Goal: Task Accomplishment & Management: Use online tool/utility

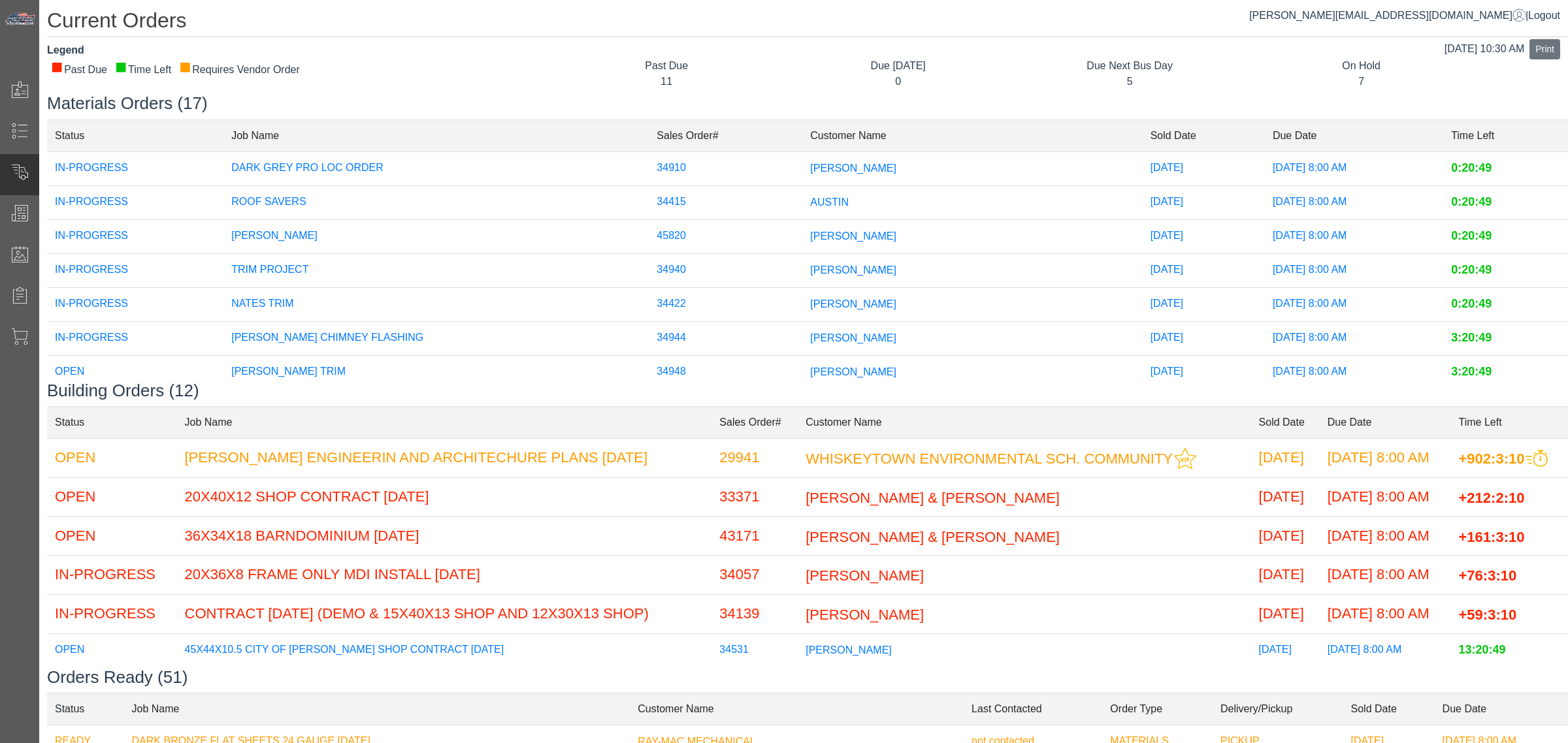
click at [1106, 25] on h1 "Current Orders" at bounding box center [807, 22] width 1521 height 29
click at [1095, 64] on div "Due Next Bus Day" at bounding box center [1130, 66] width 212 height 16
click at [1103, 66] on div "Due Next Bus Day" at bounding box center [1130, 66] width 212 height 16
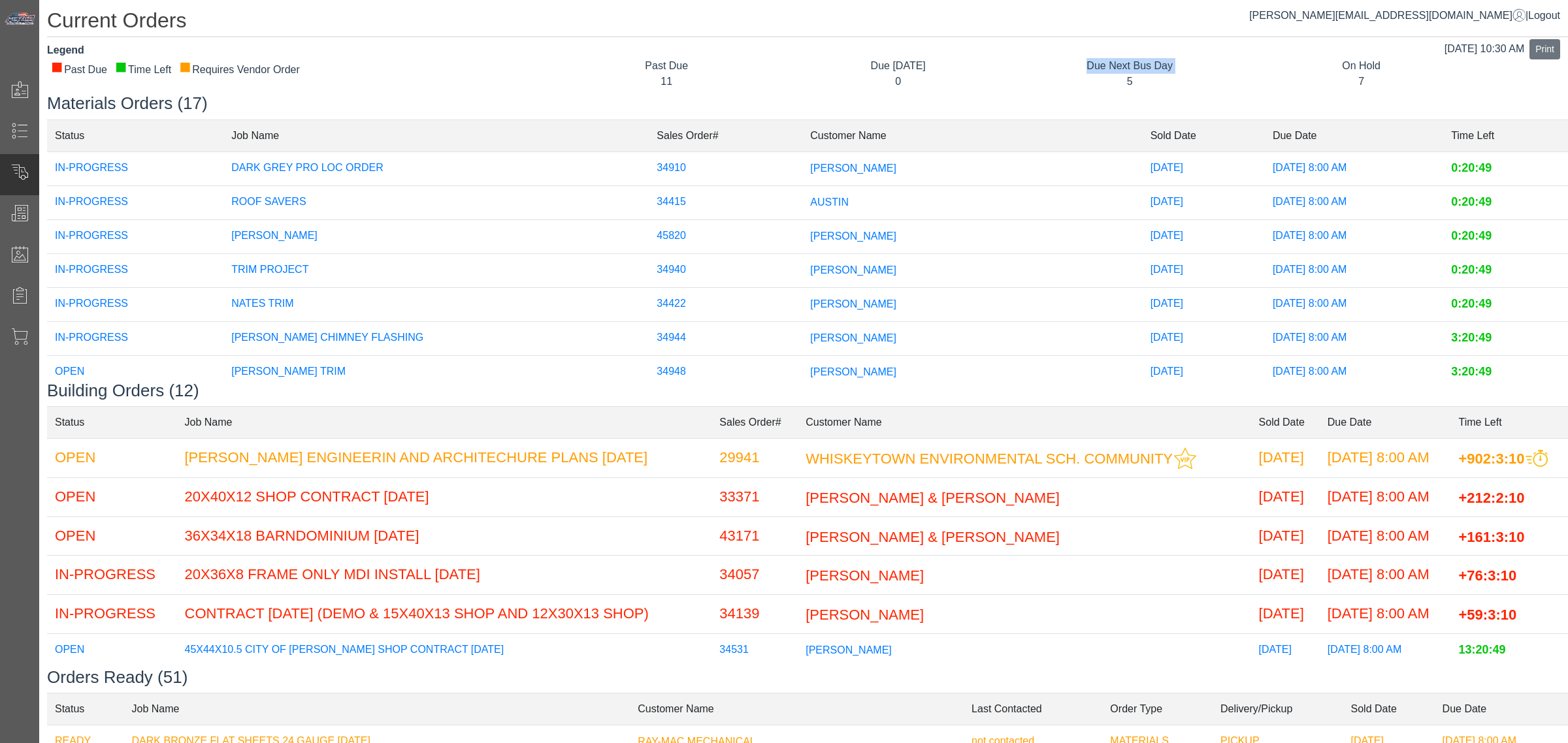
click at [1102, 66] on div "Due Next Bus Day" at bounding box center [1130, 66] width 212 height 16
click at [1107, 60] on div "Due Next Bus Day" at bounding box center [1130, 66] width 212 height 16
click at [1070, 89] on div "Current Orders Sep 04, 10:30 AM Print Legend ■ Past Due ■ Time Left ■ Requires …" at bounding box center [804, 624] width 1530 height 1249
click at [1088, 76] on div "5" at bounding box center [1130, 81] width 212 height 16
click at [576, 40] on div "Current Orders Sep 04, 10:30 AM Print Legend ■ Past Due ■ Time Left ■ Requires …" at bounding box center [804, 624] width 1530 height 1249
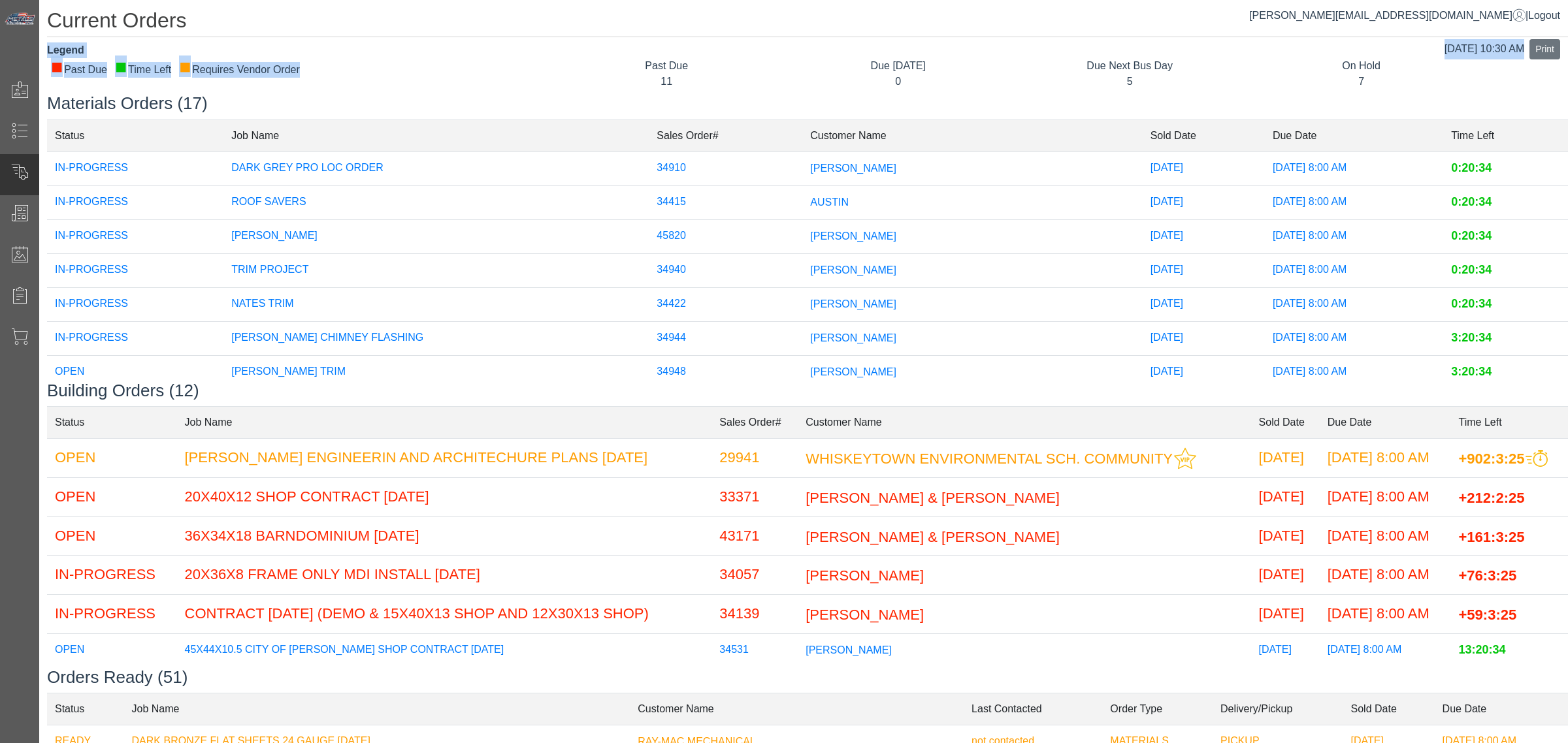
drag, startPoint x: 589, startPoint y: 64, endPoint x: 608, endPoint y: 75, distance: 22.0
click at [592, 64] on div "Past Due" at bounding box center [667, 66] width 212 height 16
click at [1183, 23] on h1 "Current Orders" at bounding box center [807, 22] width 1521 height 29
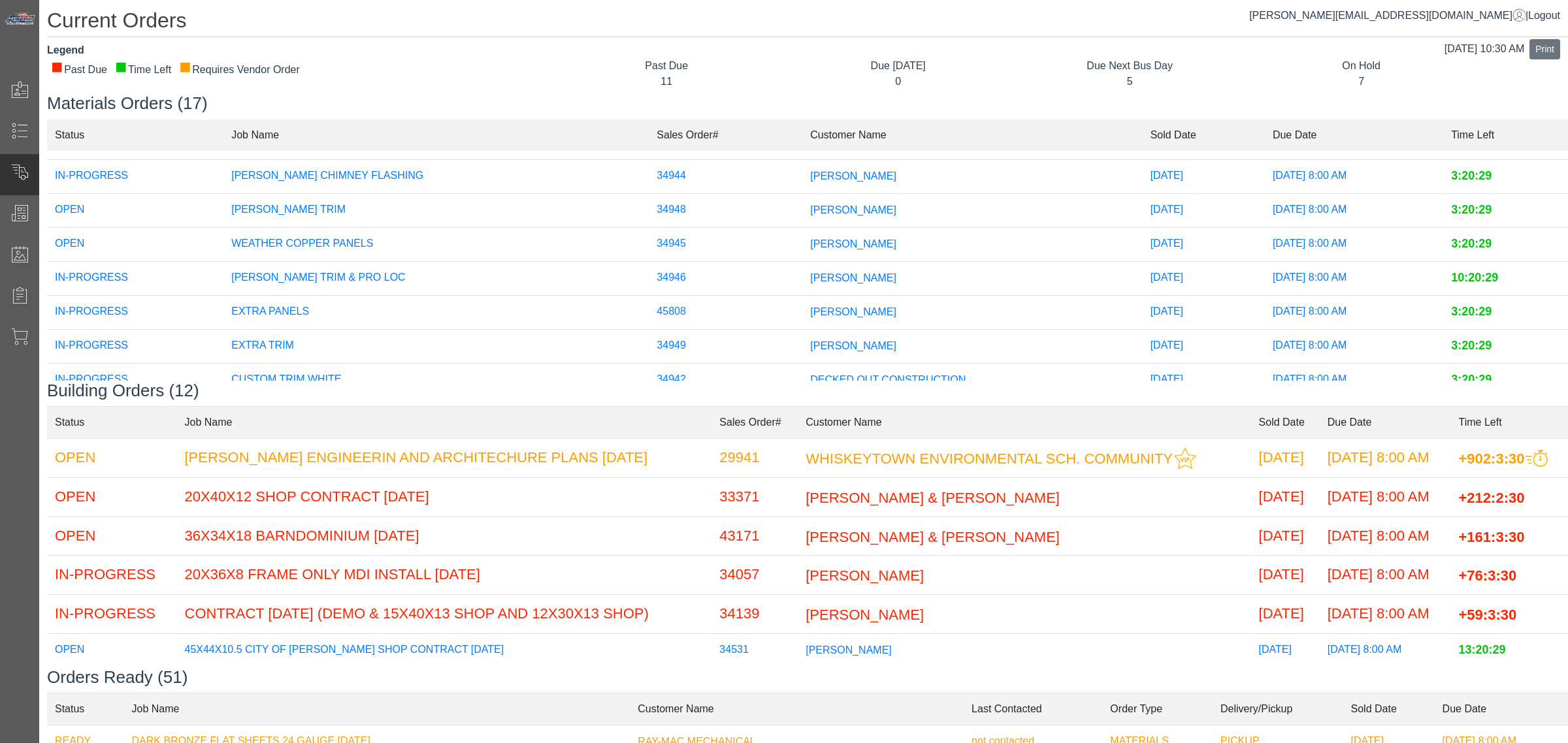
click at [535, 55] on div "Legend" at bounding box center [294, 50] width 494 height 16
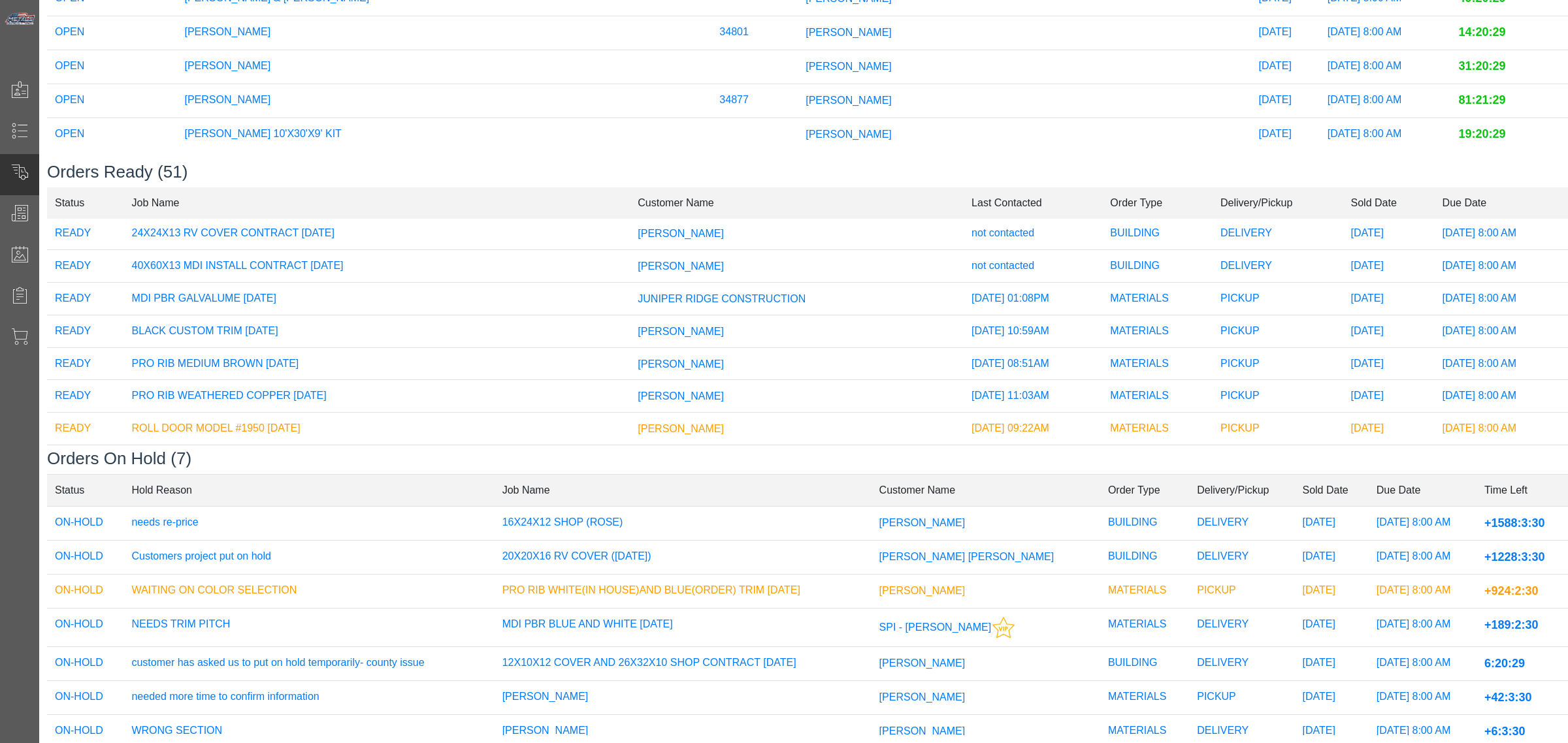
scroll to position [1477, 0]
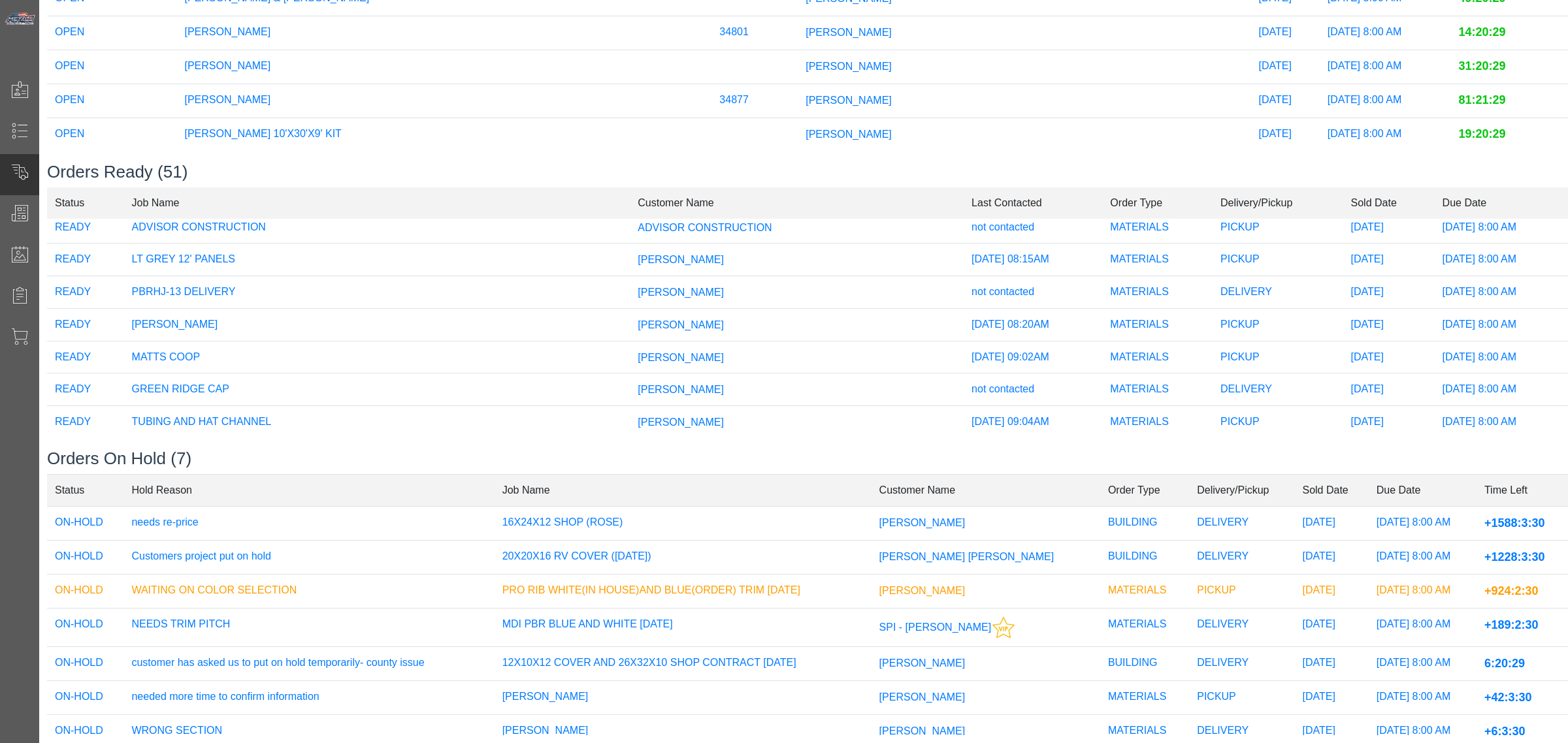
click at [630, 410] on td "[PERSON_NAME]" at bounding box center [797, 422] width 334 height 32
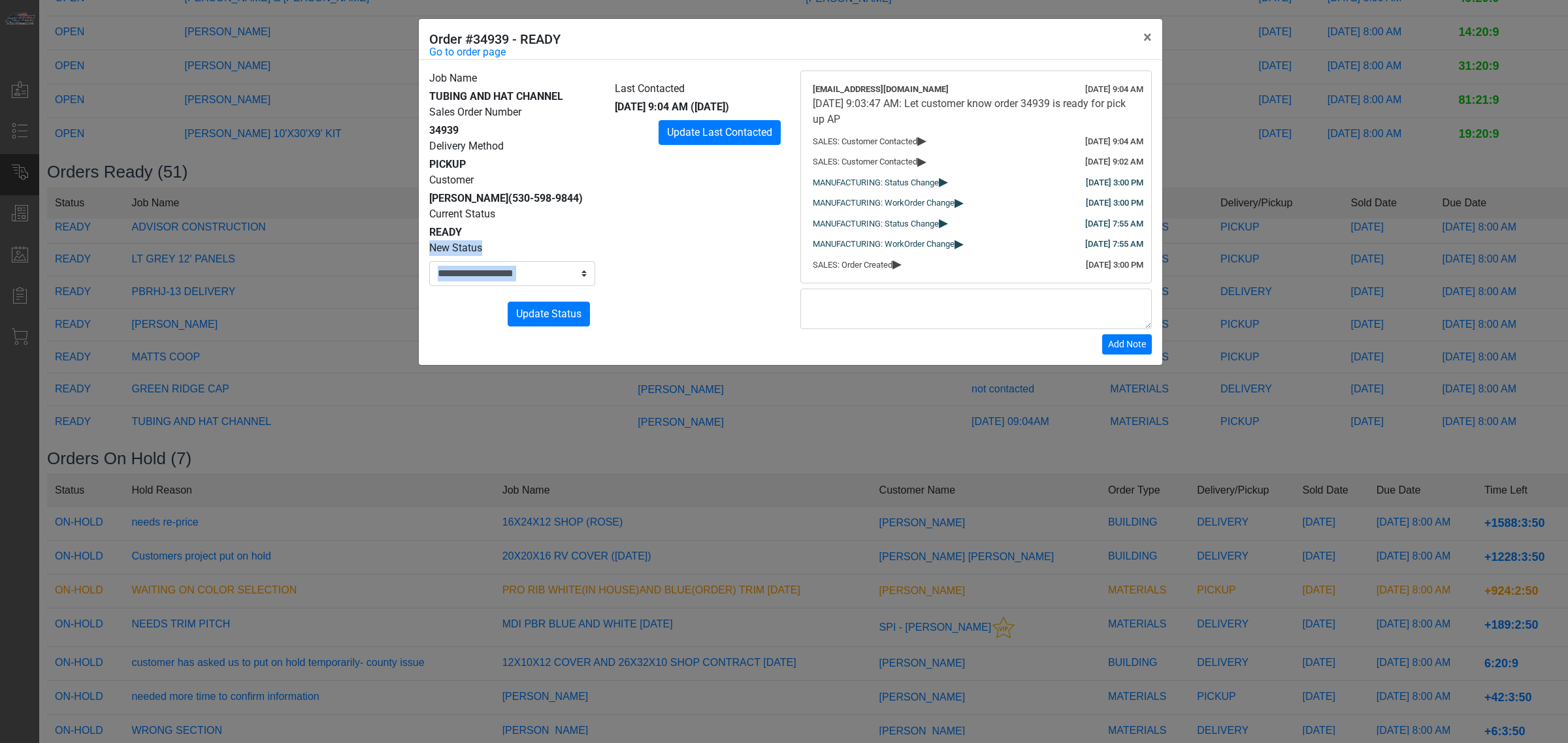
drag, startPoint x: 2, startPoint y: 289, endPoint x: 14, endPoint y: 266, distance: 25.9
click at [12, 267] on div "**********" at bounding box center [784, 372] width 1568 height 743
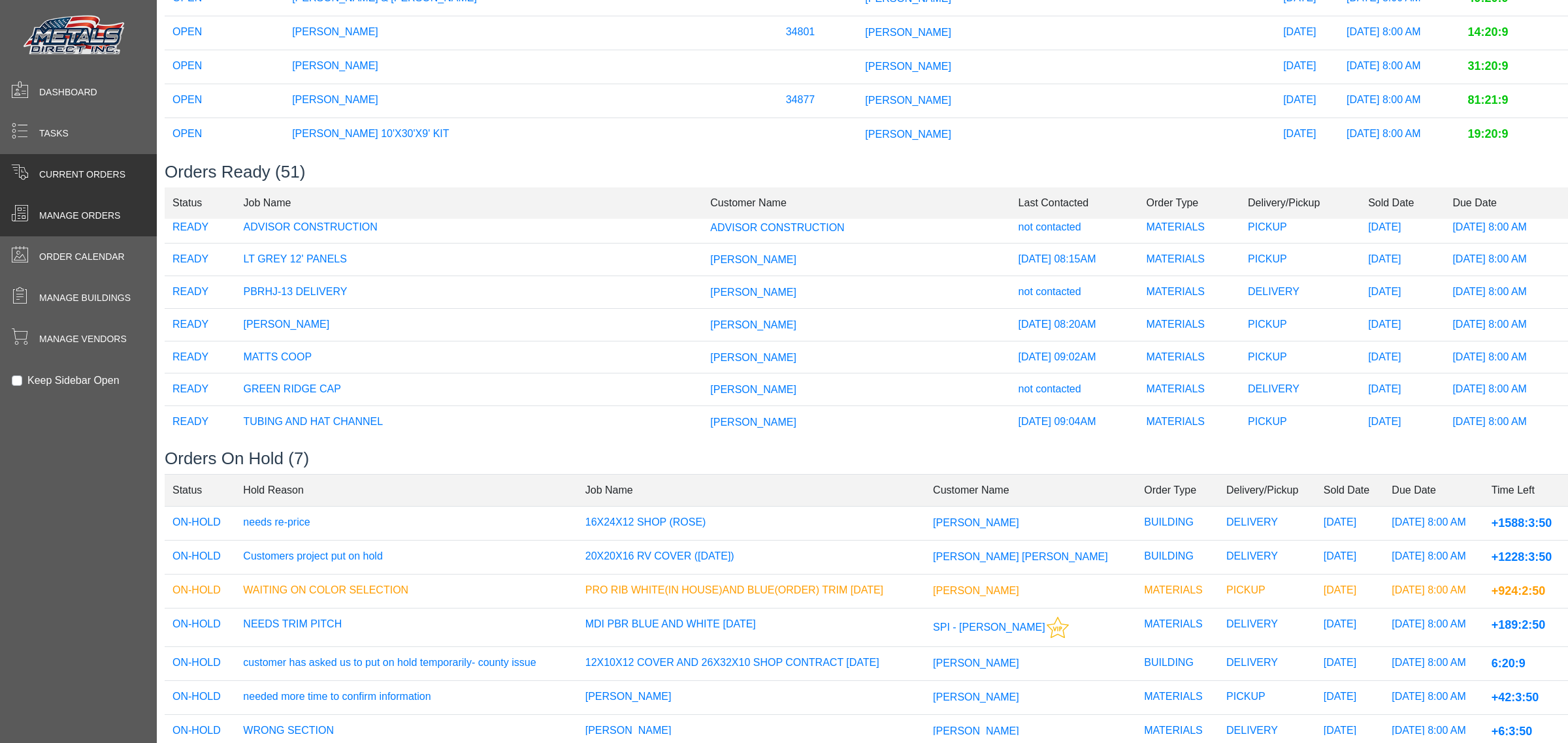
scroll to position [328, 0]
click at [19, 204] on span at bounding box center [20, 212] width 17 height 17
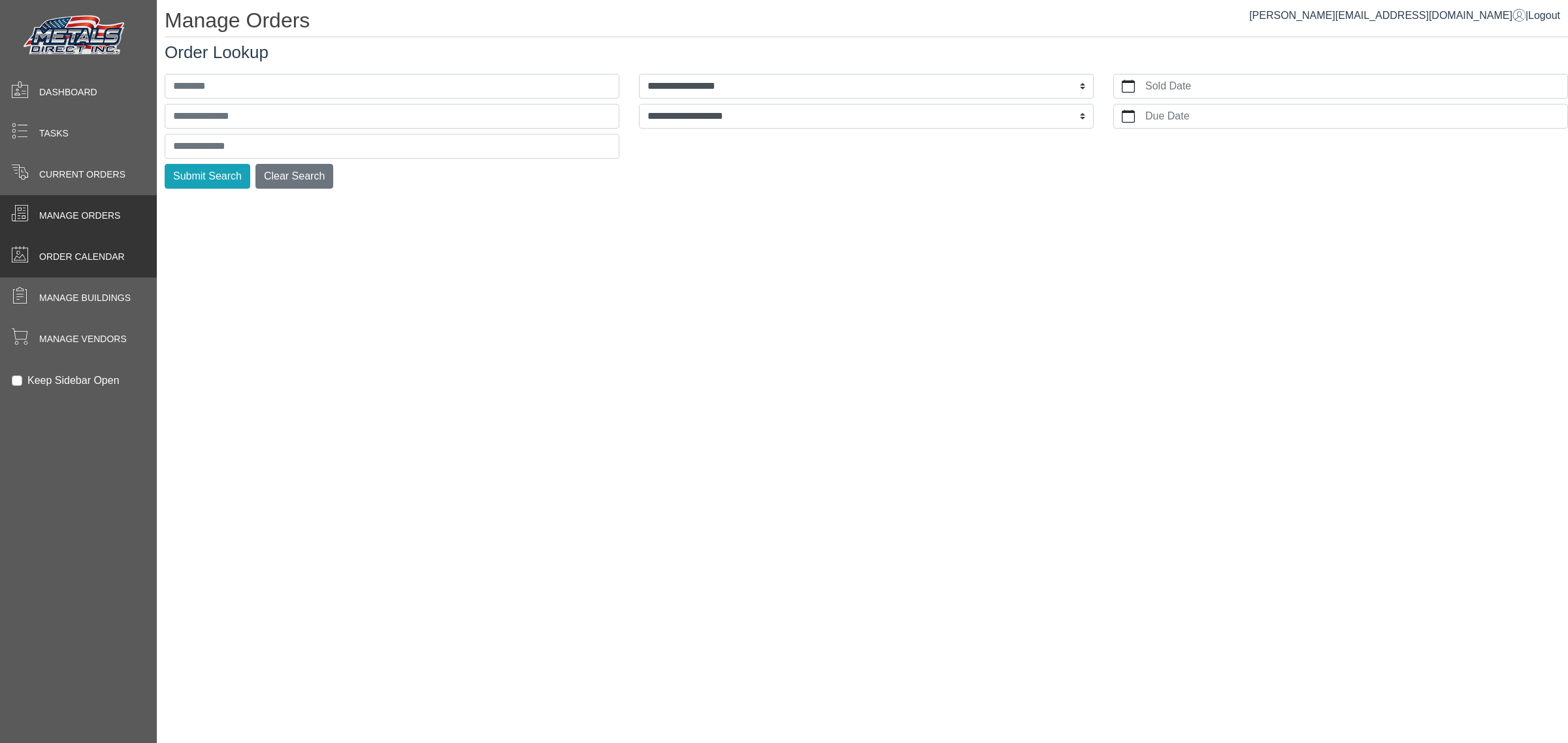
click at [49, 255] on span "Order Calendar" at bounding box center [81, 256] width 85 height 14
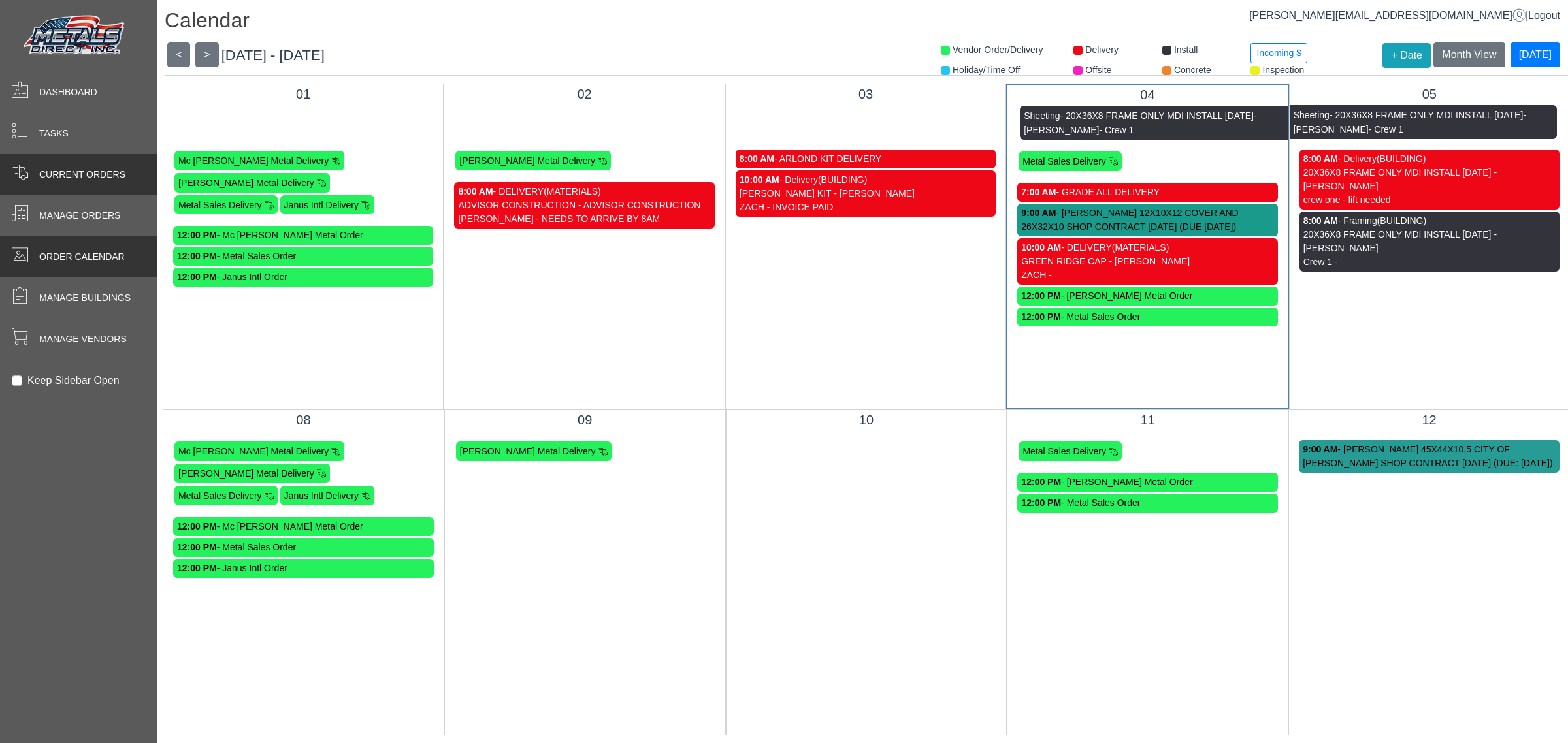
click at [26, 157] on div "Current Orders" at bounding box center [79, 175] width 157 height 41
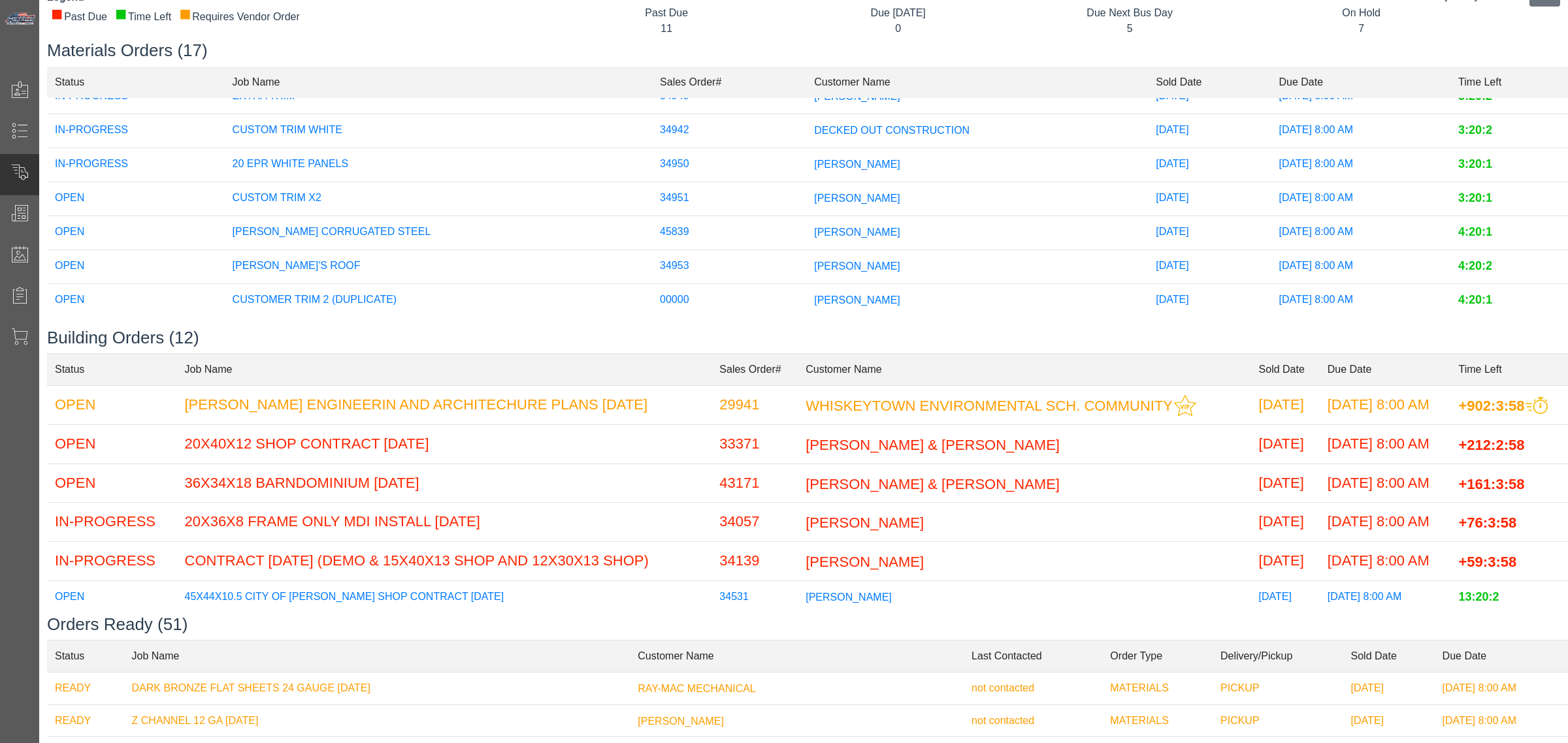
scroll to position [81, 0]
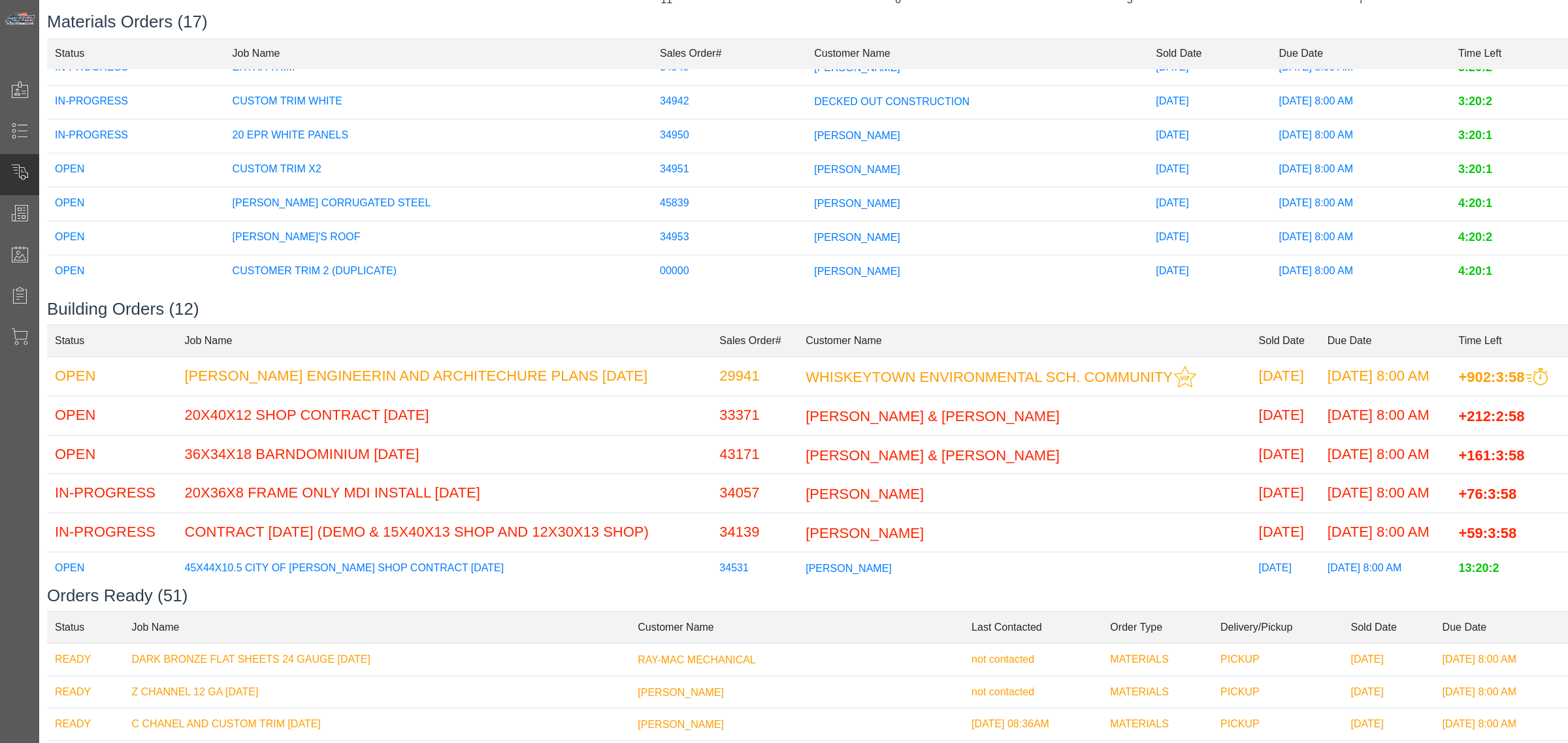
click at [814, 164] on span "[PERSON_NAME]" at bounding box center [857, 169] width 86 height 11
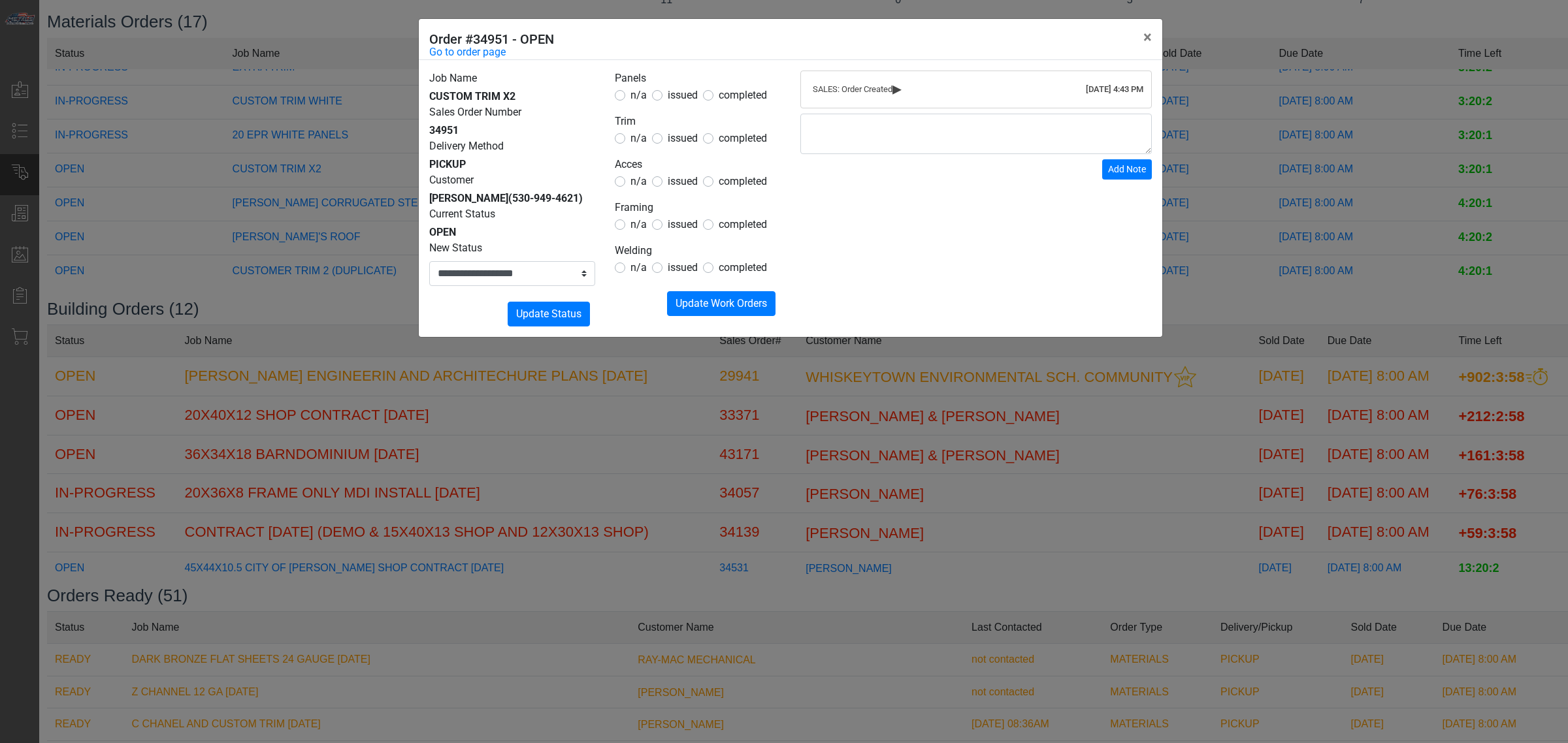
click at [687, 133] on span "issued" at bounding box center [682, 138] width 30 height 12
click at [683, 138] on span "issued" at bounding box center [682, 138] width 30 height 12
drag, startPoint x: 641, startPoint y: 98, endPoint x: 653, endPoint y: 123, distance: 27.7
click at [642, 98] on span "n/a" at bounding box center [638, 95] width 16 height 12
click at [646, 189] on div "n/a issued completed" at bounding box center [697, 182] width 166 height 16
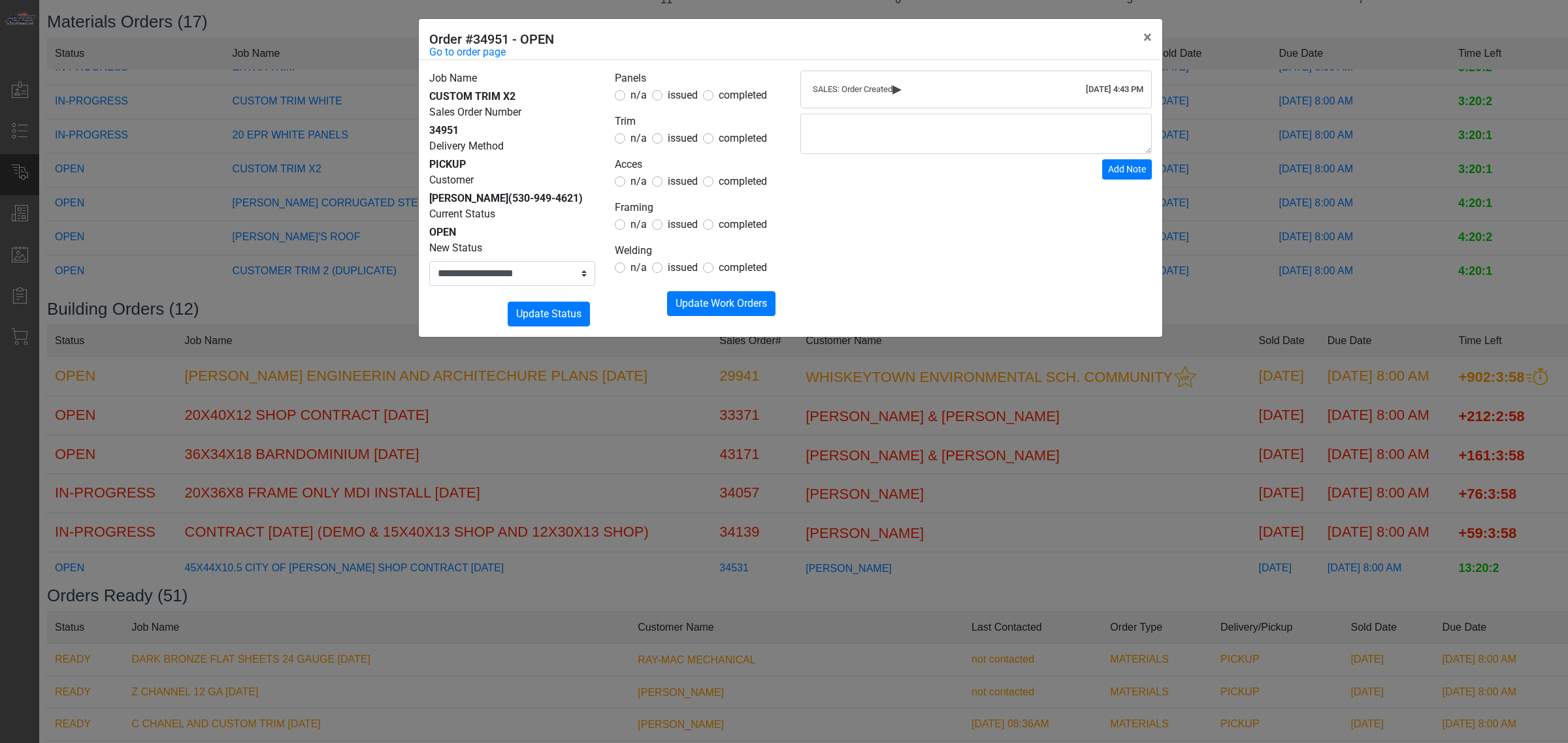
click at [644, 185] on span "n/a" at bounding box center [638, 181] width 16 height 12
click at [644, 221] on span "n/a" at bounding box center [638, 224] width 16 height 12
click at [637, 100] on span "n/a" at bounding box center [638, 95] width 16 height 12
click at [641, 265] on span "n/a" at bounding box center [638, 267] width 16 height 12
click at [641, 271] on span "n/a" at bounding box center [638, 267] width 16 height 12
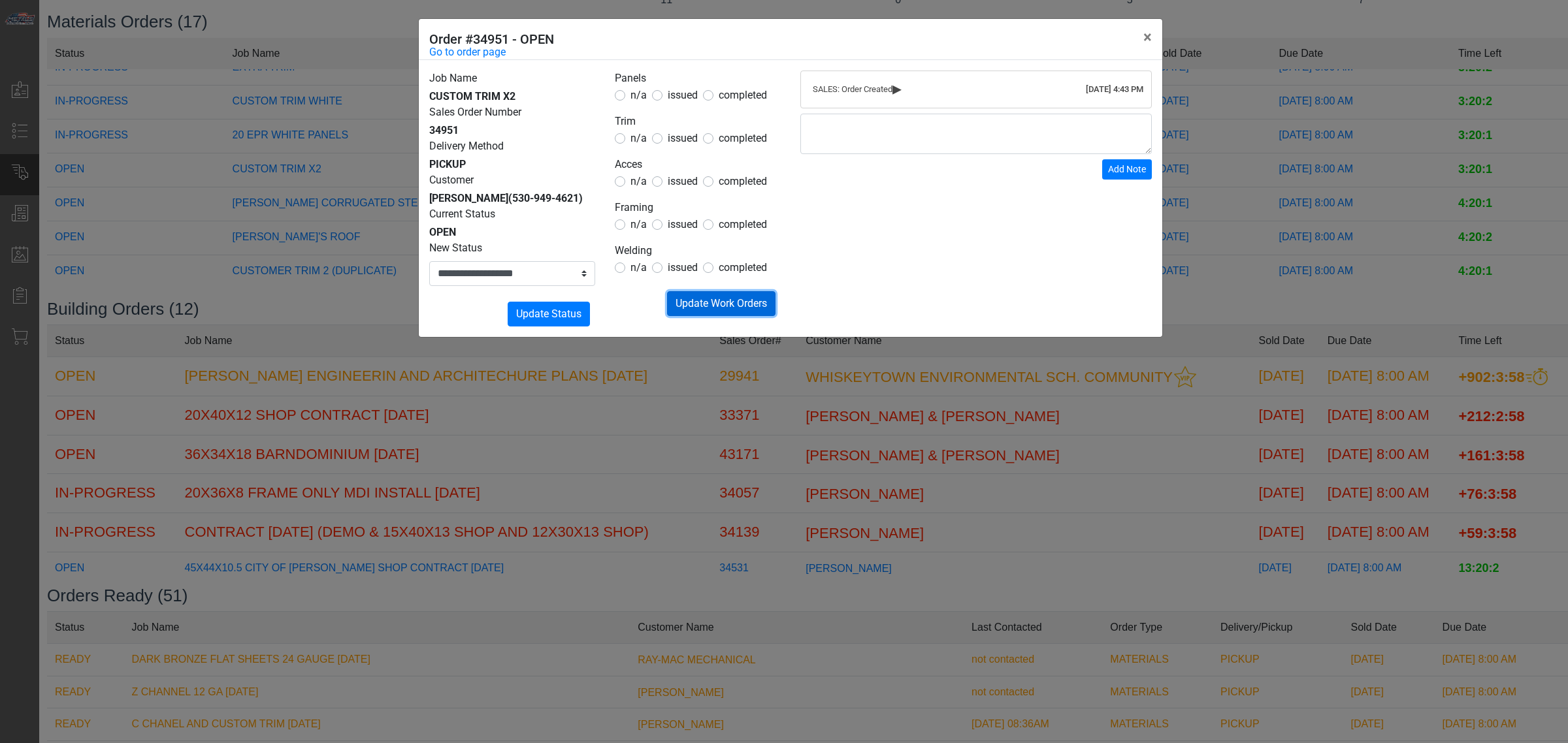
drag, startPoint x: 704, startPoint y: 296, endPoint x: 690, endPoint y: 304, distance: 16.1
click at [703, 298] on span "Update Work Orders" at bounding box center [722, 303] width 92 height 12
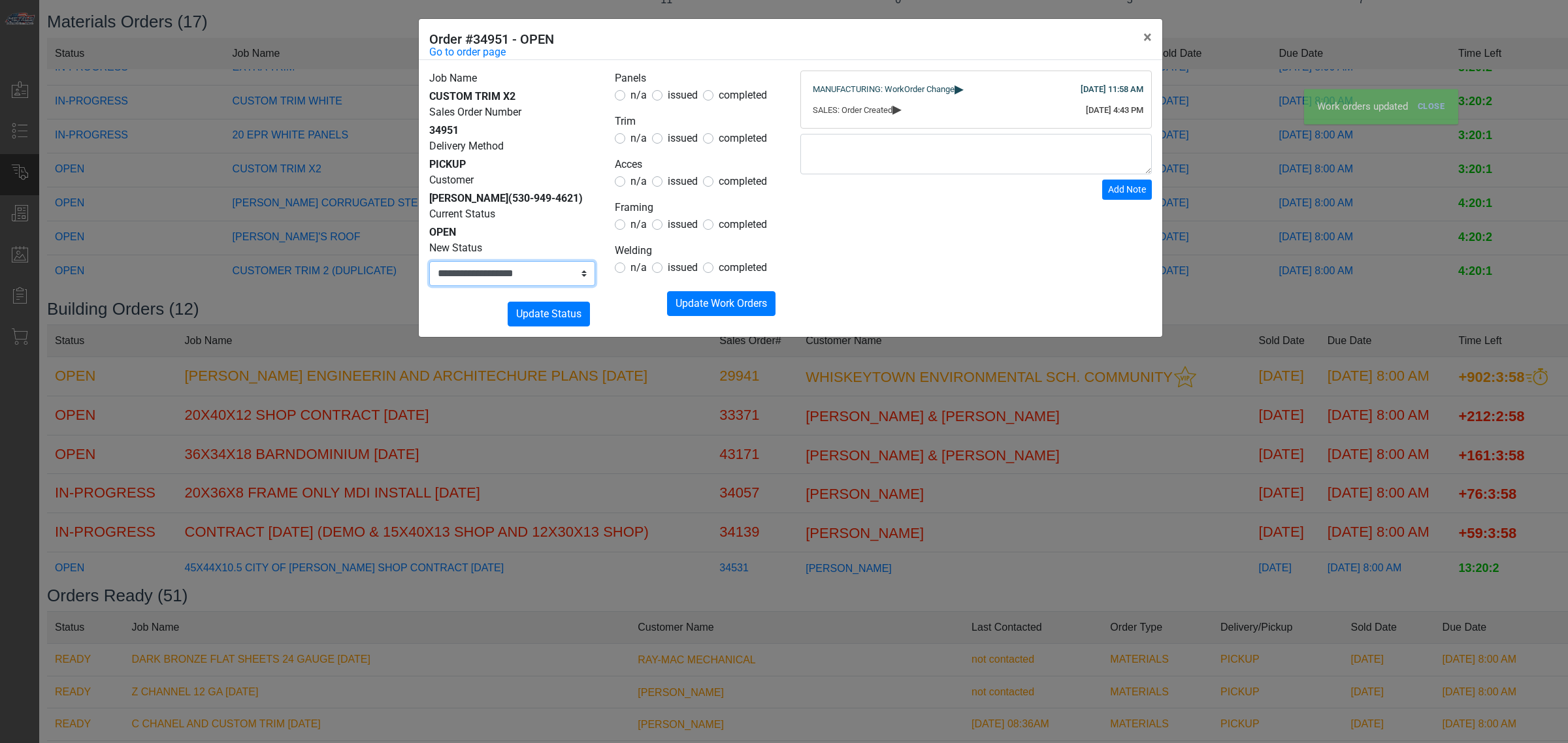
drag, startPoint x: 540, startPoint y: 268, endPoint x: 534, endPoint y: 285, distance: 18.0
click at [539, 269] on select "**********" at bounding box center [512, 273] width 166 height 25
select select "**********"
click at [430, 261] on select "**********" at bounding box center [512, 273] width 166 height 25
click at [553, 308] on span "Update Status" at bounding box center [549, 313] width 66 height 12
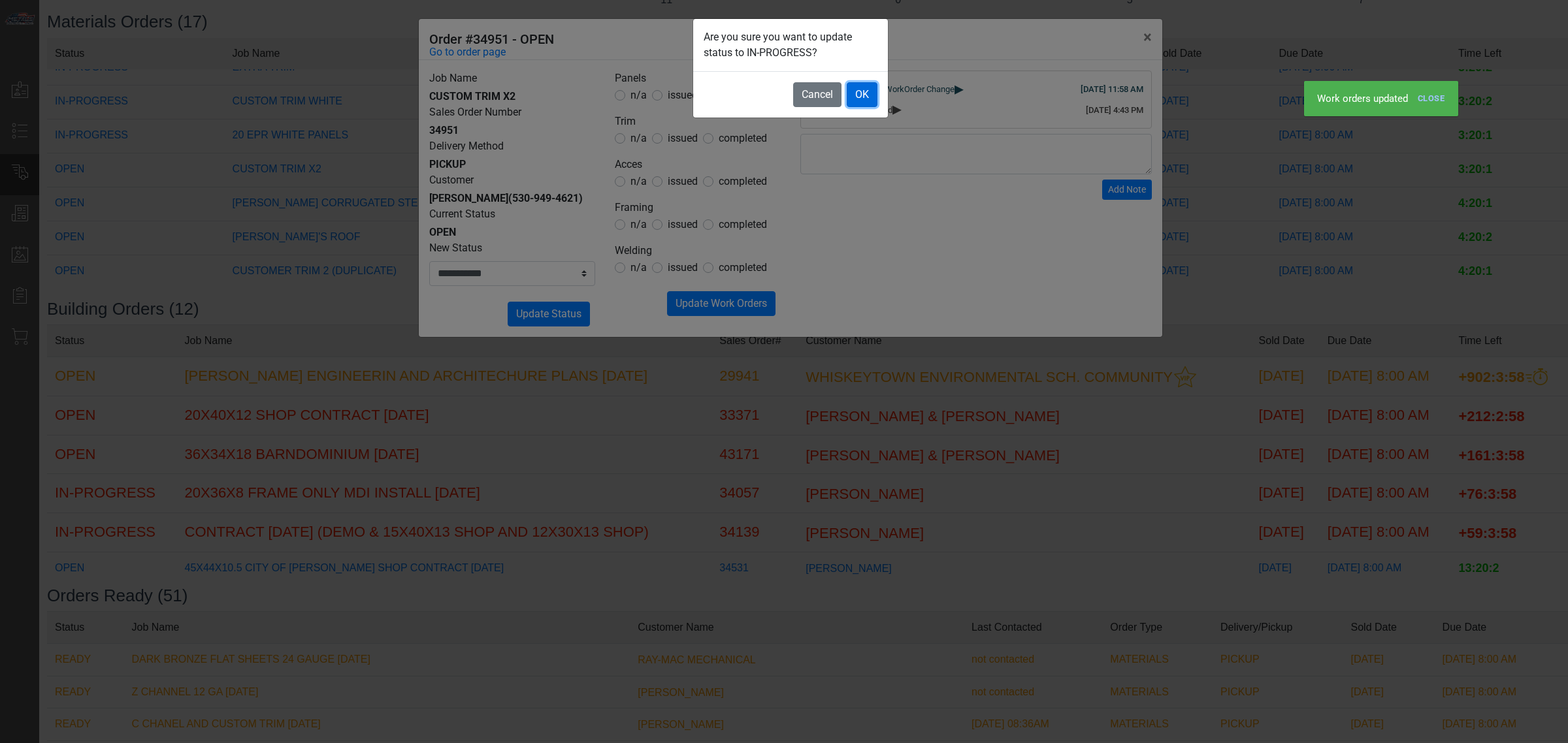
click at [869, 92] on button "OK" at bounding box center [862, 95] width 31 height 25
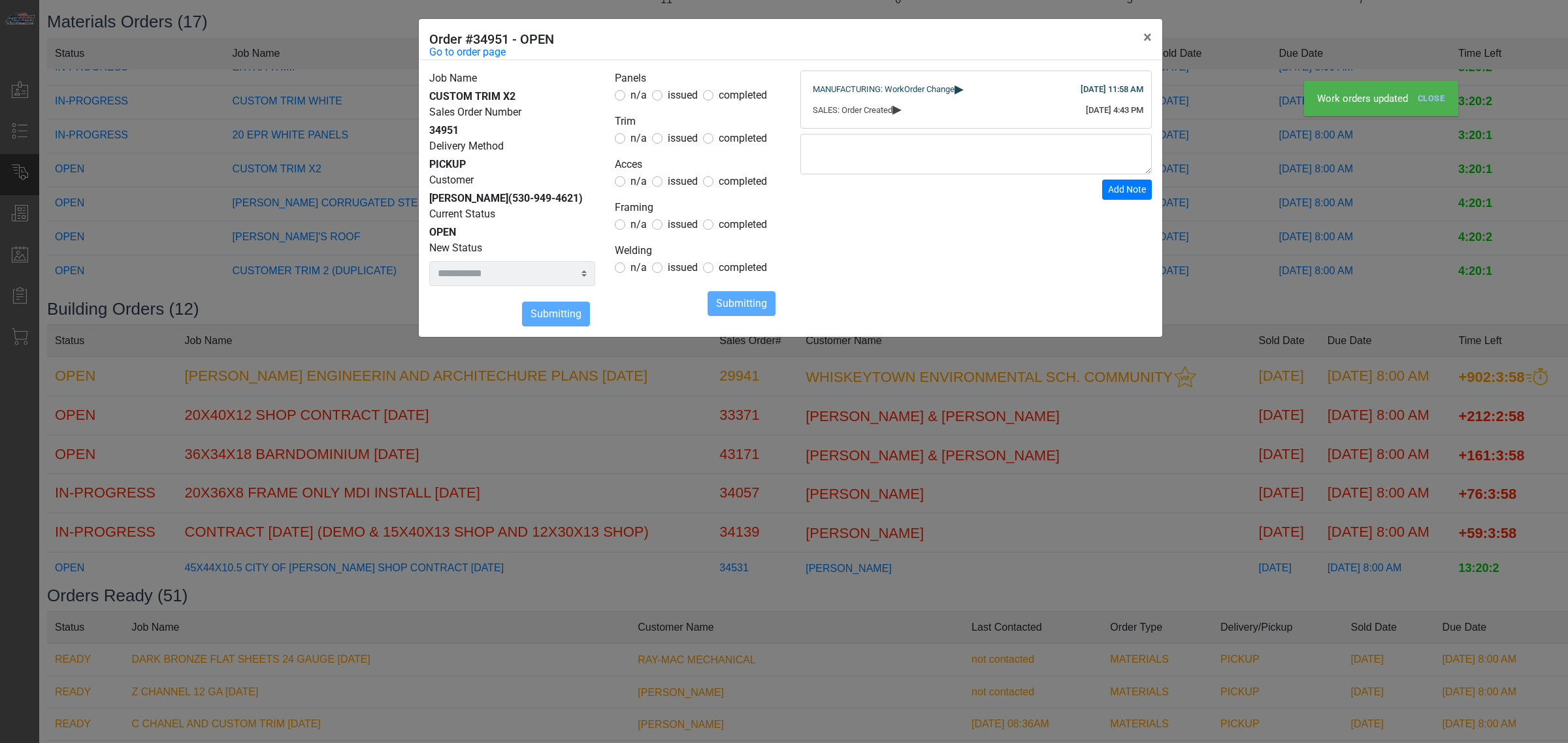
select select
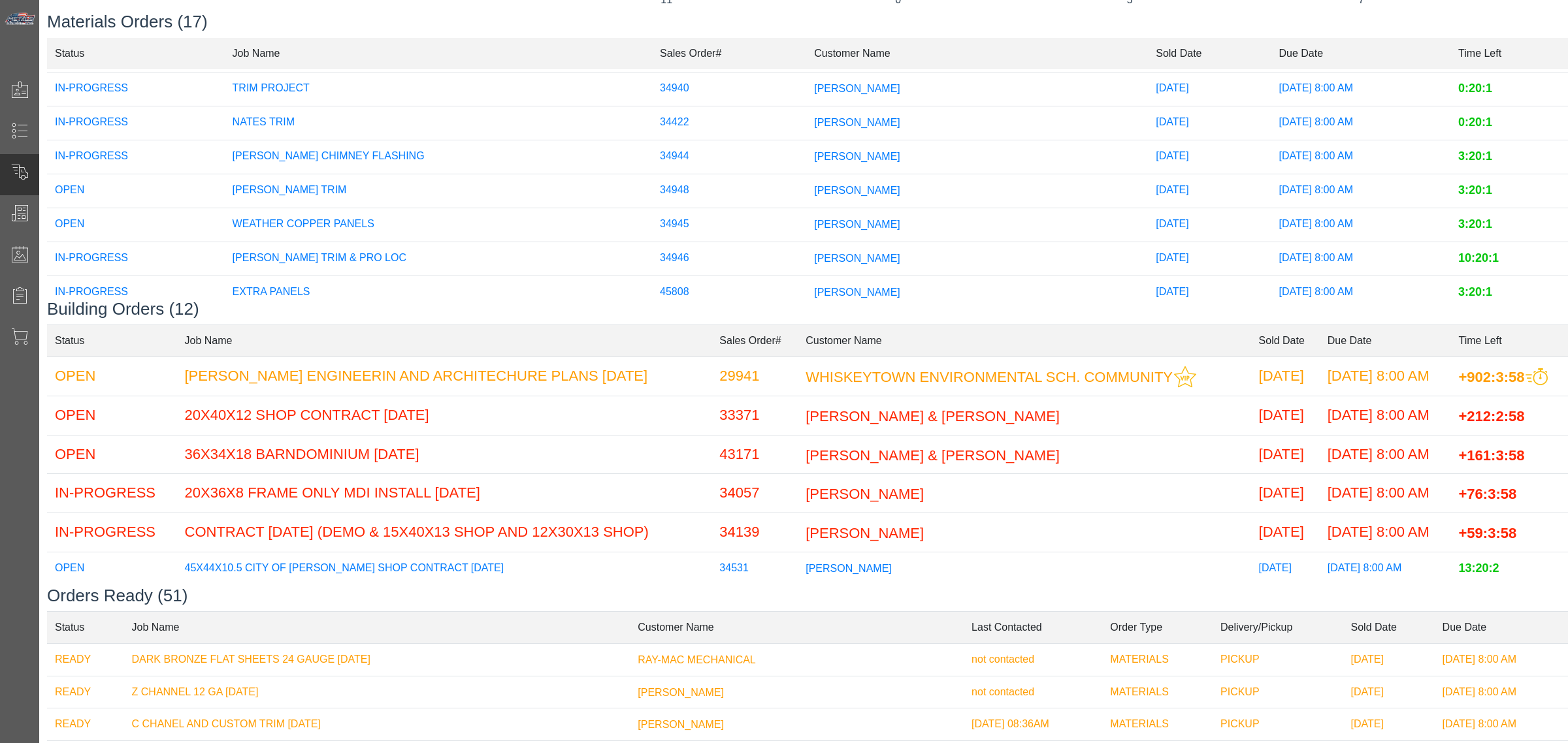
scroll to position [129, 0]
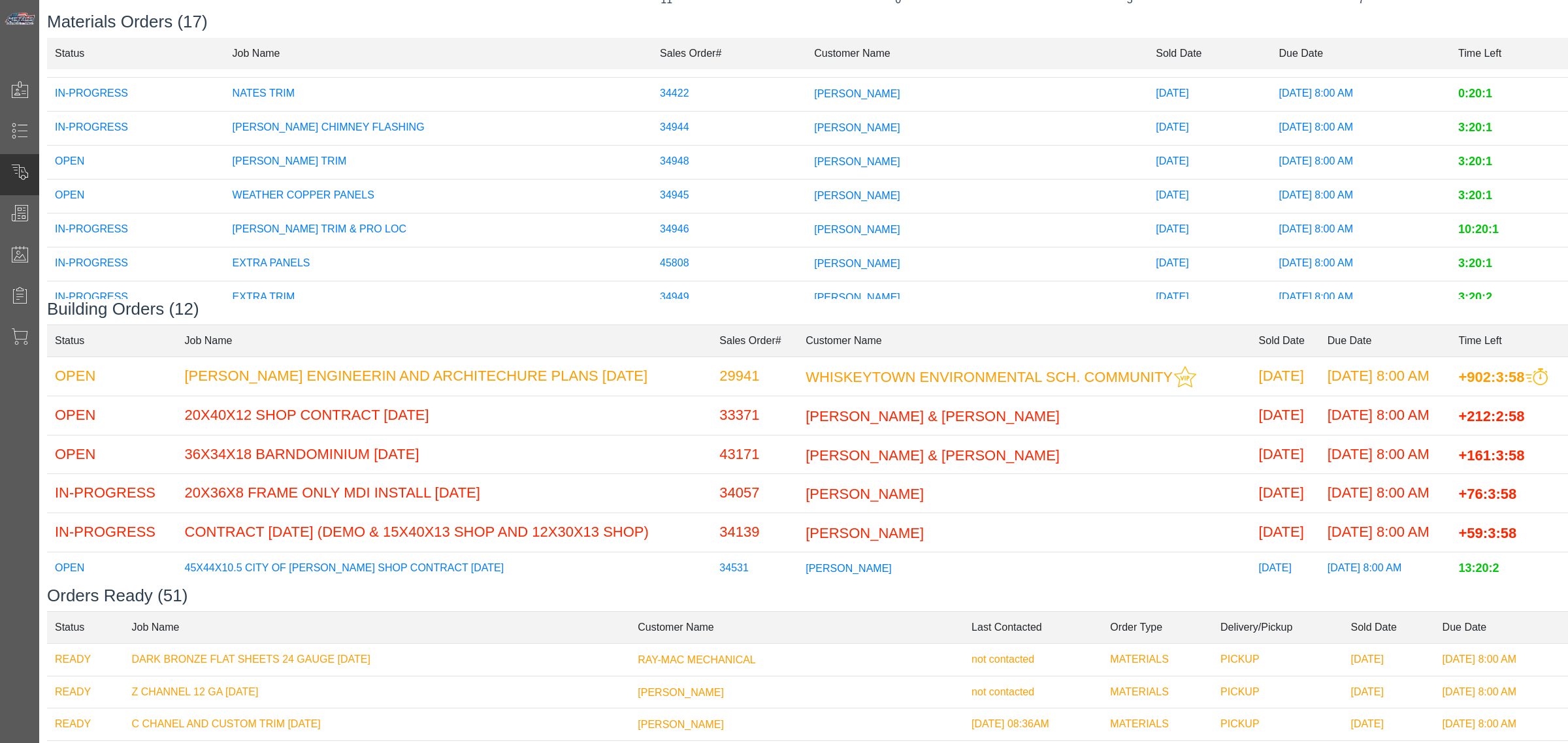
click at [814, 197] on span "[PERSON_NAME]" at bounding box center [857, 195] width 86 height 11
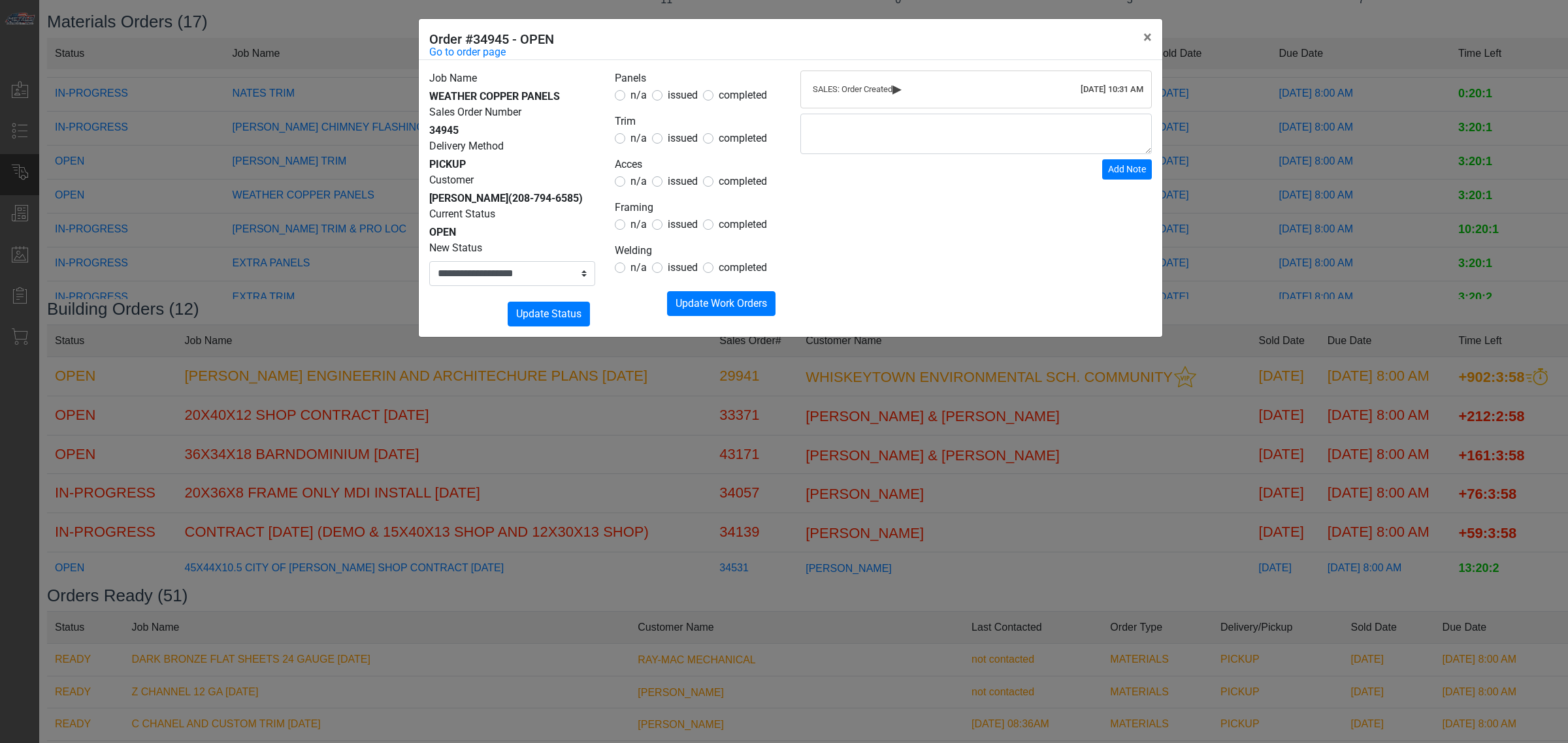
click at [687, 99] on span "issued" at bounding box center [682, 95] width 30 height 12
click at [688, 136] on span "issued" at bounding box center [682, 138] width 30 height 12
click at [674, 173] on legend "Acces" at bounding box center [697, 166] width 166 height 17
drag, startPoint x: 674, startPoint y: 183, endPoint x: 677, endPoint y: 124, distance: 59.1
click at [673, 183] on span "issued" at bounding box center [682, 181] width 30 height 12
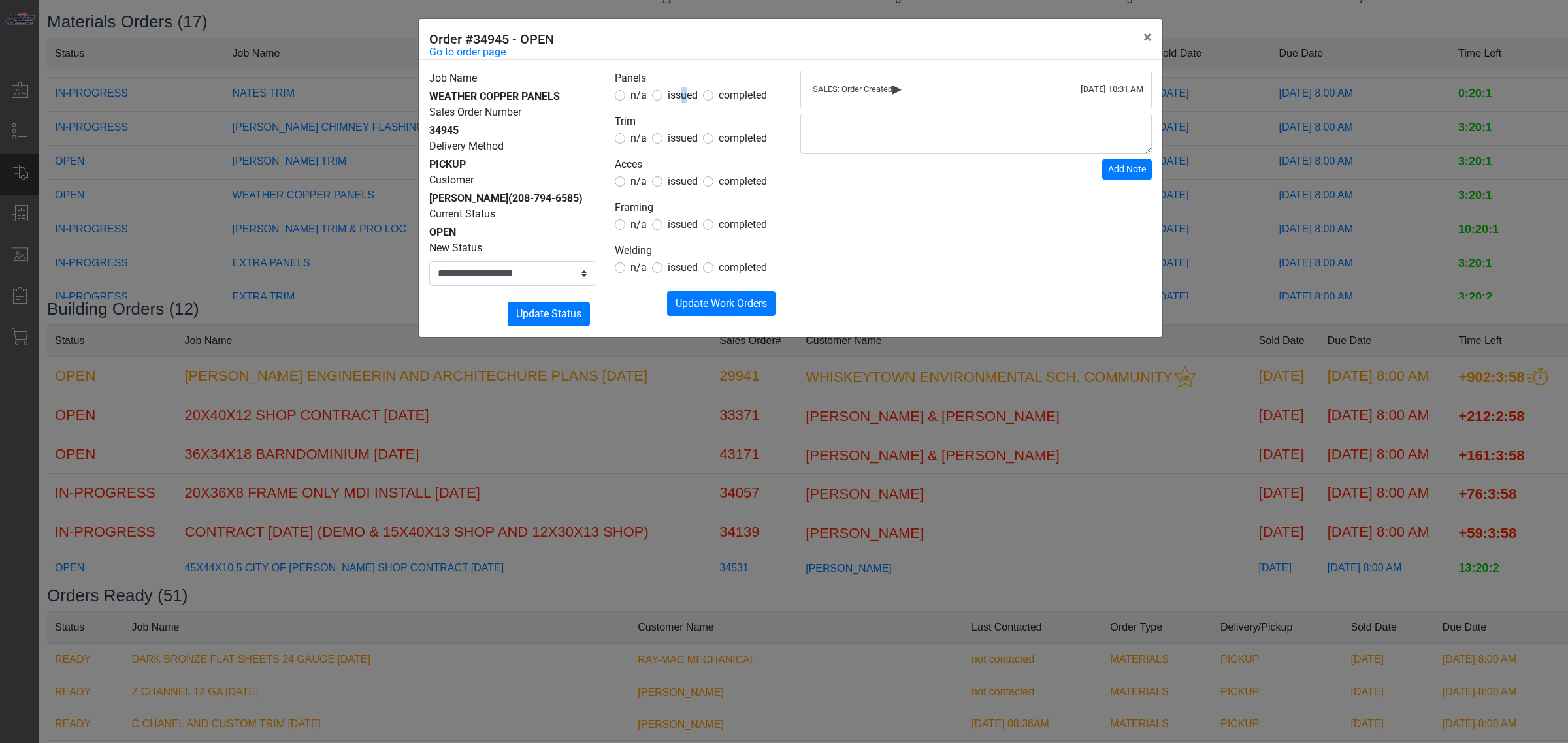
click at [681, 95] on span "issued" at bounding box center [682, 95] width 30 height 12
click at [637, 226] on span "n/a" at bounding box center [638, 224] width 16 height 12
click at [631, 265] on span "n/a" at bounding box center [638, 267] width 16 height 12
drag, startPoint x: 629, startPoint y: 265, endPoint x: 670, endPoint y: 174, distance: 99.8
click at [629, 265] on div "n/a" at bounding box center [631, 268] width 32 height 16
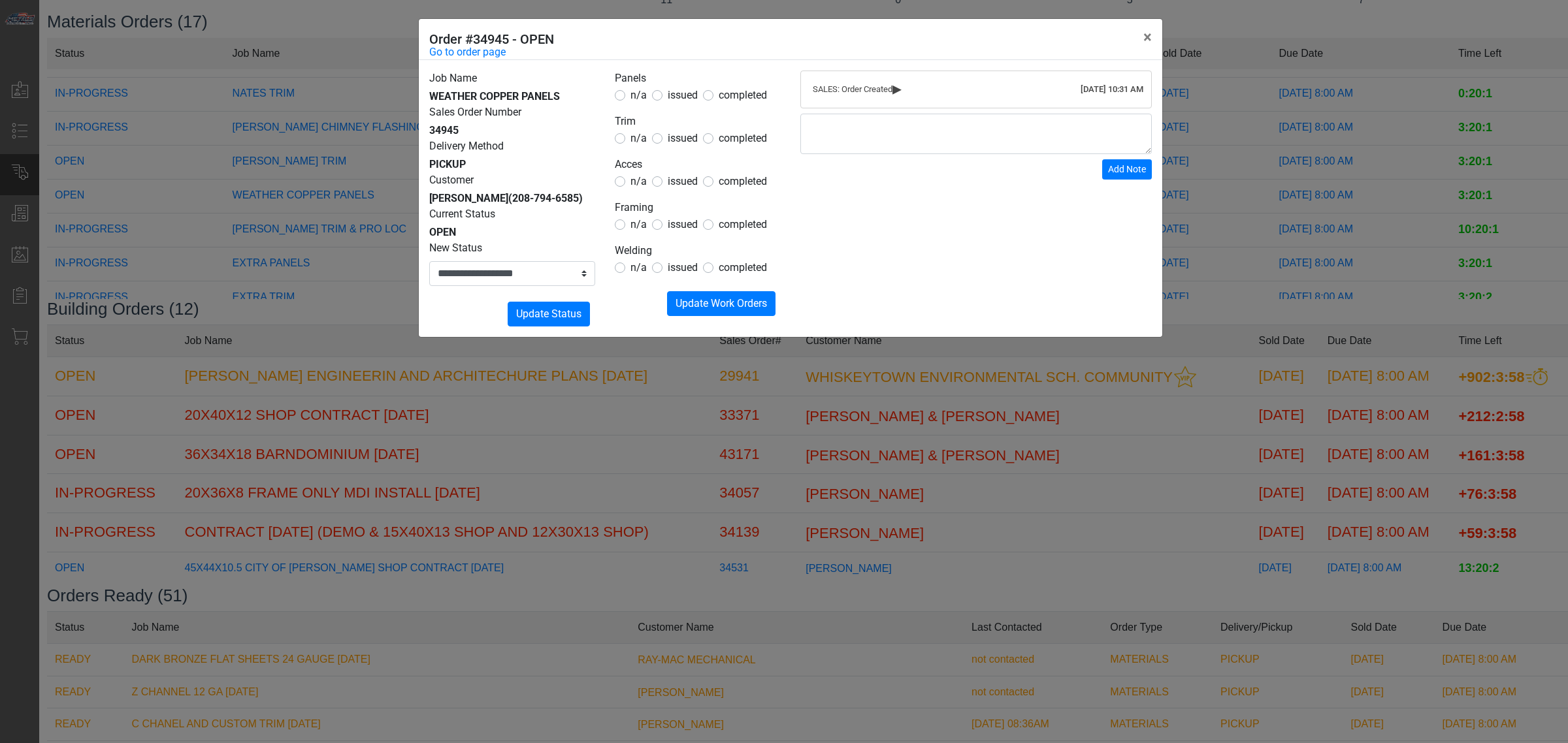
drag, startPoint x: 681, startPoint y: 98, endPoint x: 687, endPoint y: 144, distance: 46.4
click at [681, 98] on span "issued" at bounding box center [682, 95] width 30 height 12
click at [674, 95] on span "issued" at bounding box center [682, 95] width 30 height 12
click at [723, 322] on div "Panels n/a issued completed Trim n/a issued completed Acces n/a issued complete…" at bounding box center [697, 198] width 185 height 256
click at [720, 311] on button "Submitting Update Work Orders" at bounding box center [722, 303] width 109 height 25
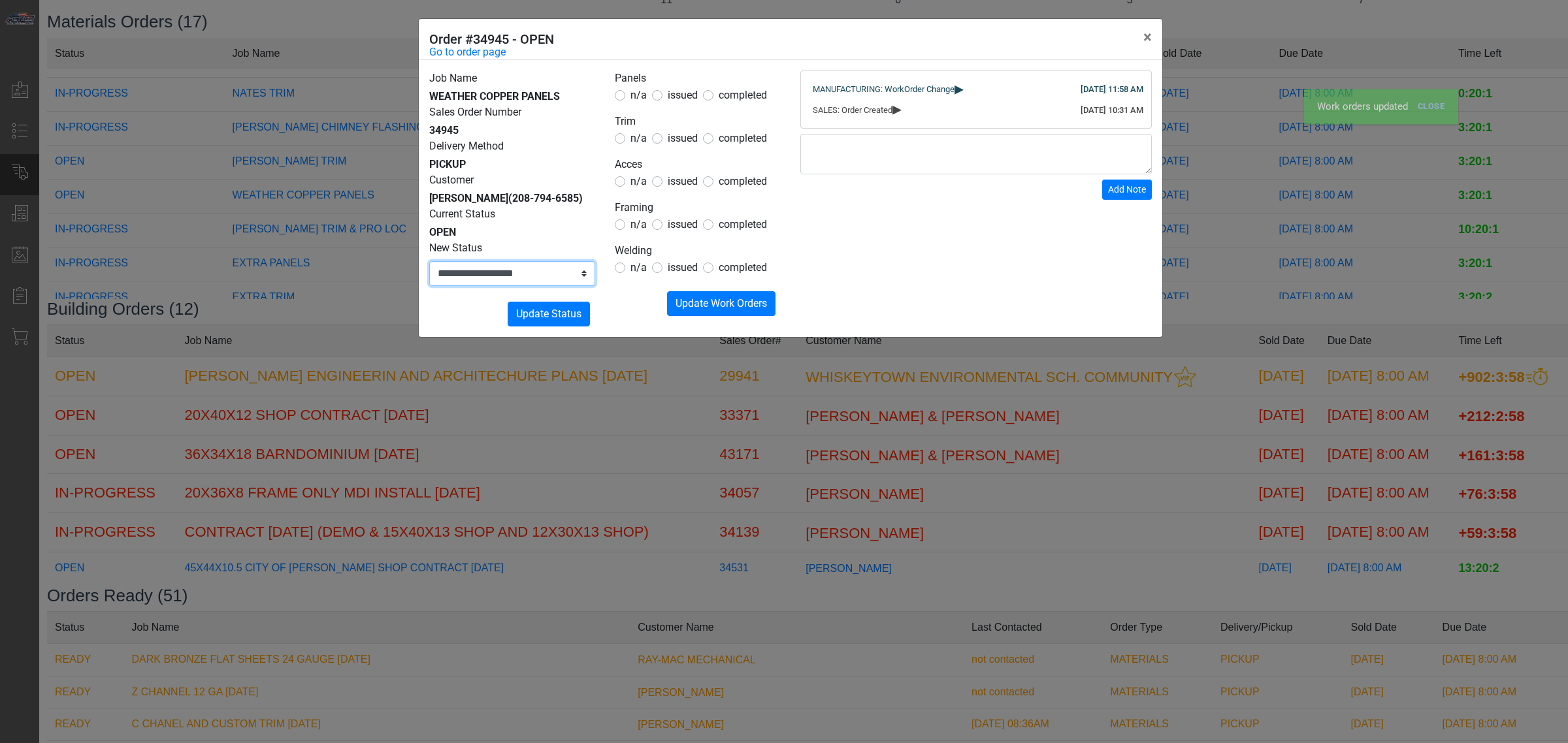
click at [513, 285] on select "**********" at bounding box center [512, 273] width 166 height 25
select select "**********"
click at [430, 277] on select "**********" at bounding box center [512, 273] width 166 height 25
click at [519, 327] on button "Submitting Update Status" at bounding box center [549, 314] width 82 height 25
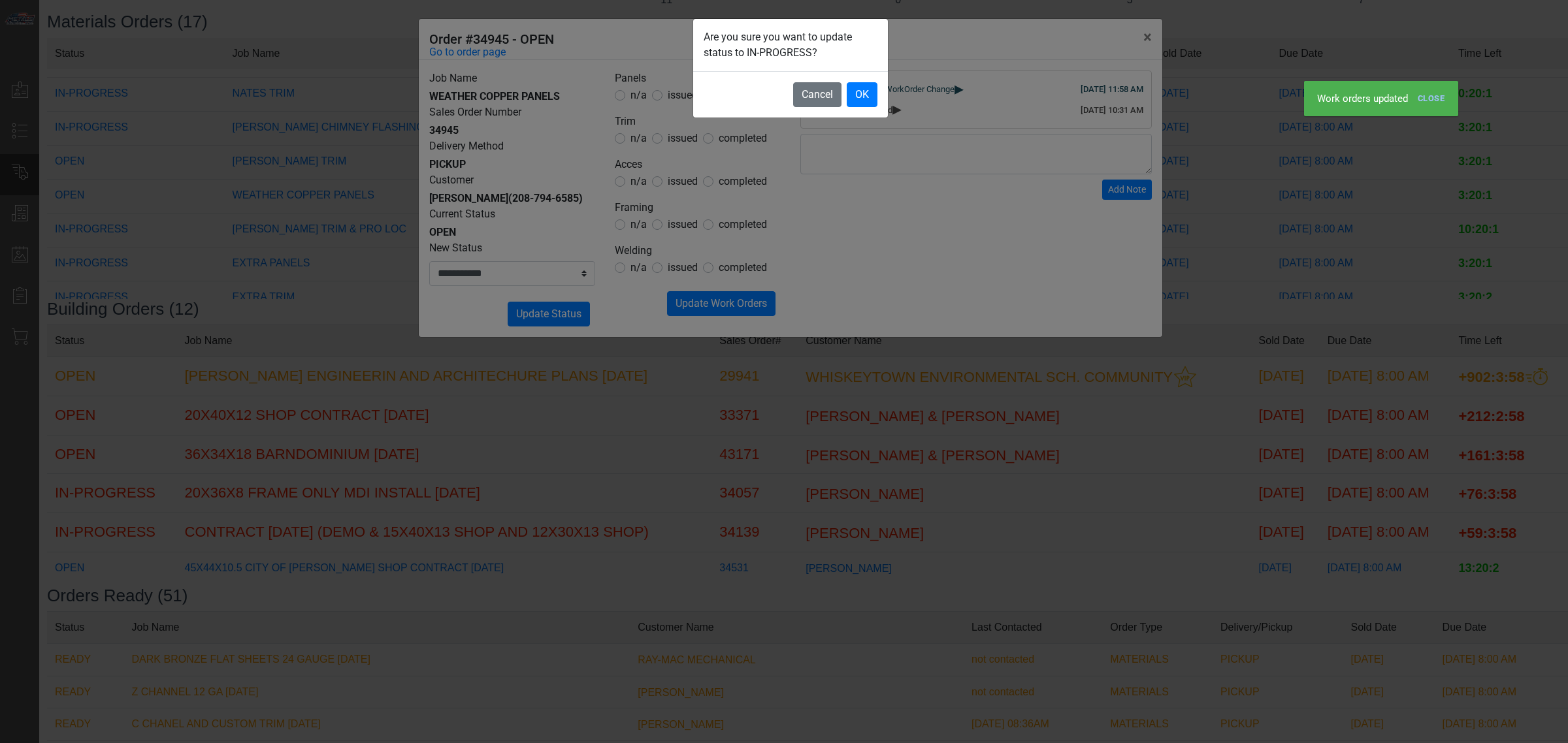
click at [855, 112] on footer "Cancel OK" at bounding box center [791, 95] width 195 height 47
click at [863, 99] on button "OK" at bounding box center [862, 95] width 31 height 25
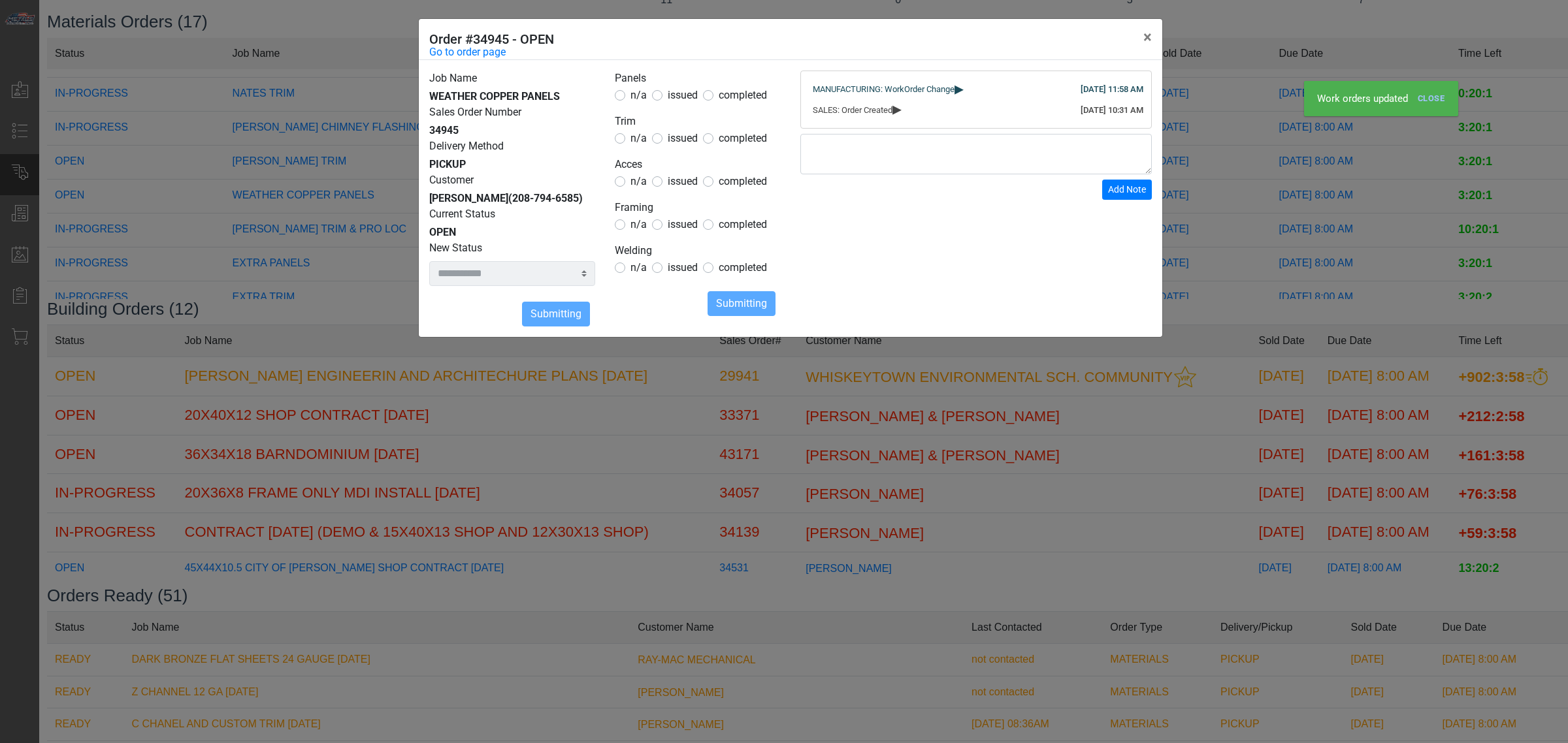
select select
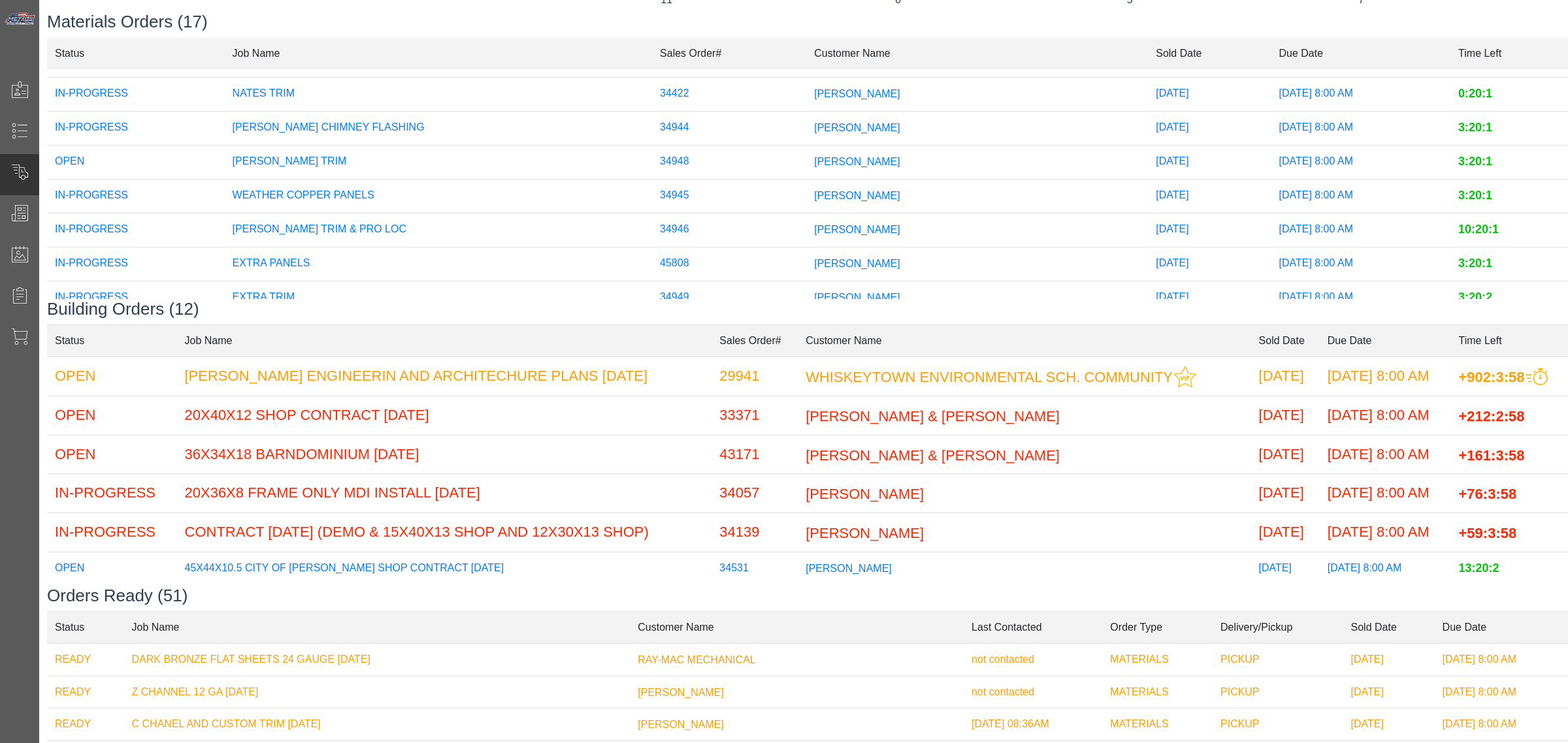
click at [814, 164] on span "[PERSON_NAME]" at bounding box center [857, 161] width 86 height 11
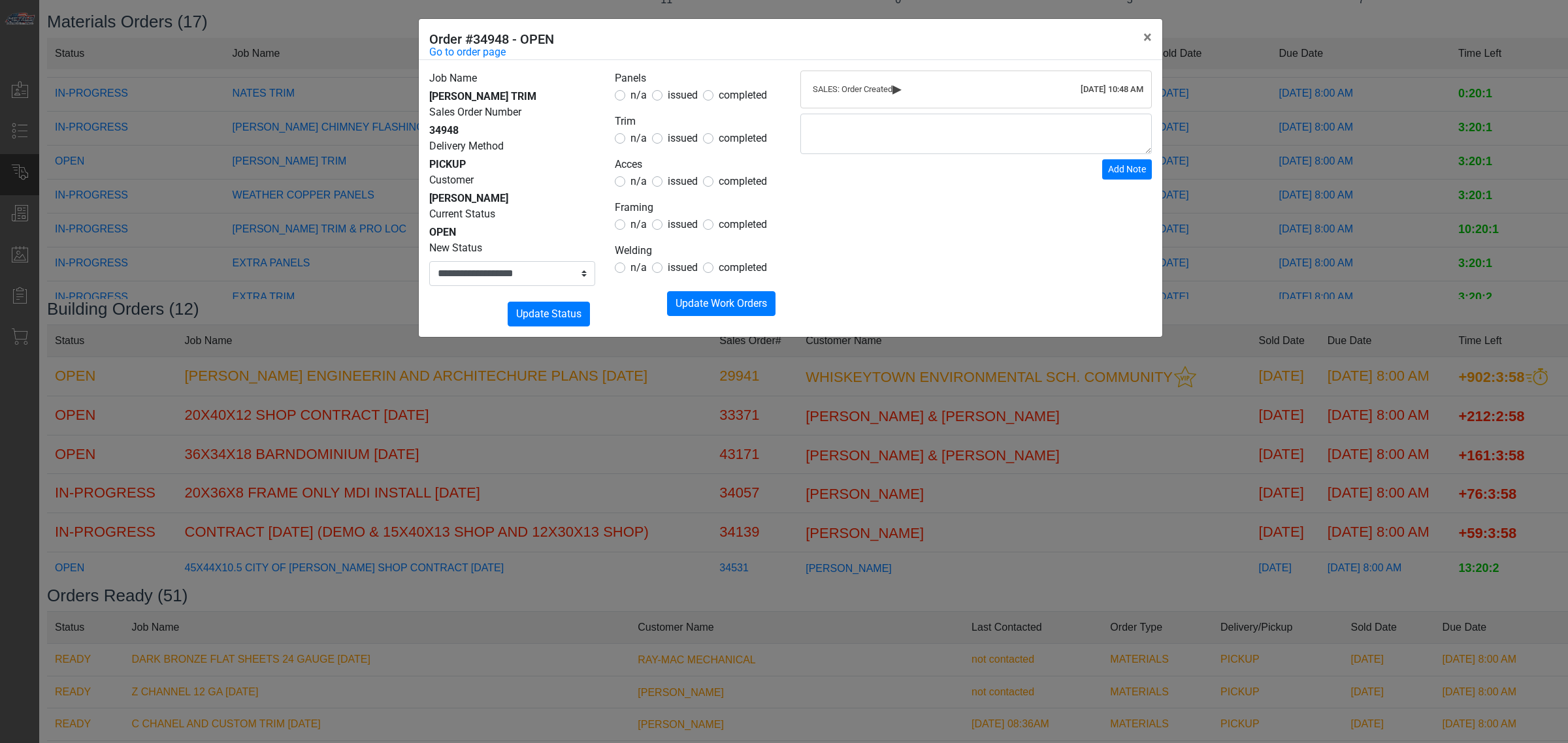
click at [562, 207] on div "Current Status OPEN" at bounding box center [512, 224] width 166 height 34
click at [1377, 354] on div "**********" at bounding box center [784, 372] width 1568 height 743
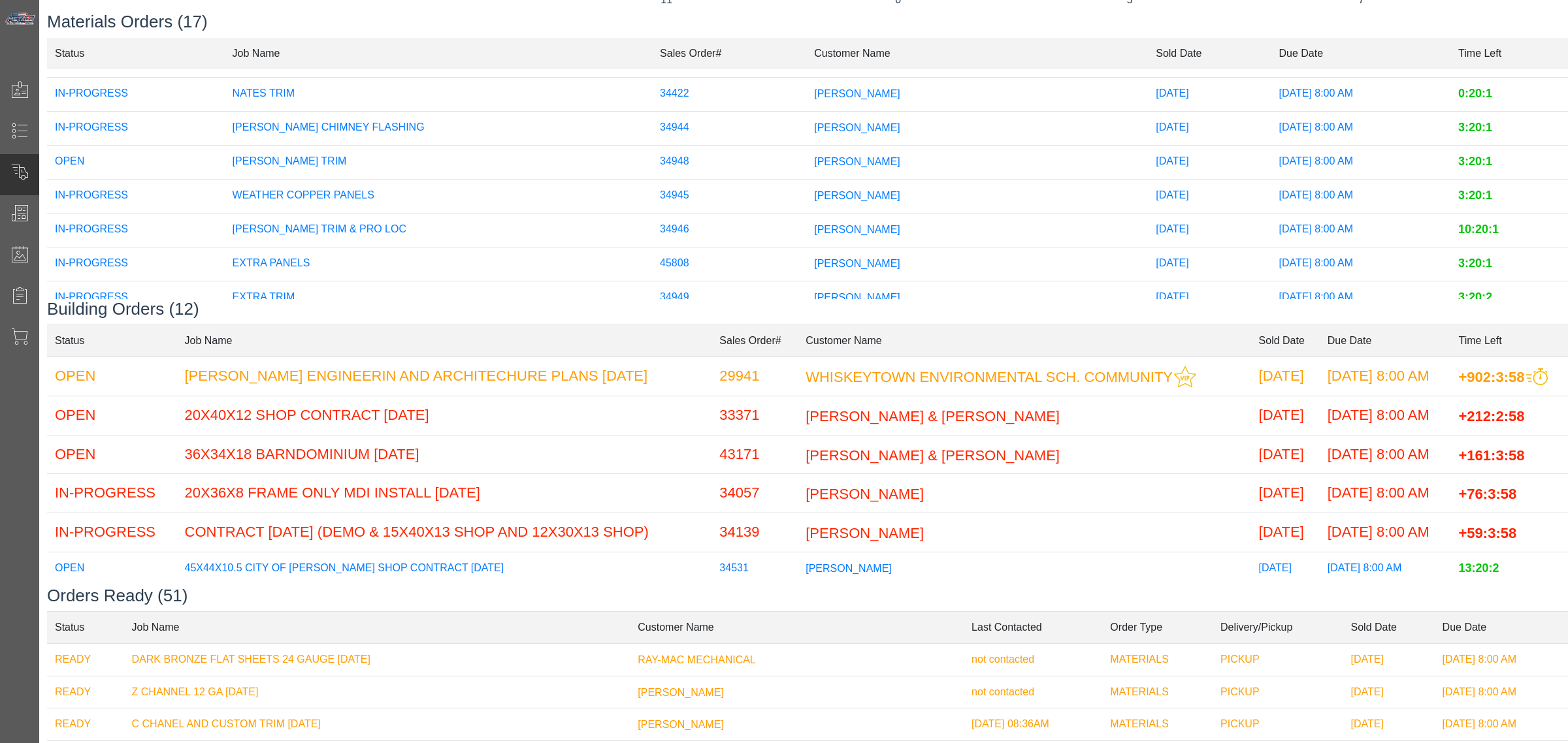
click at [814, 167] on span "[PERSON_NAME]" at bounding box center [857, 161] width 86 height 11
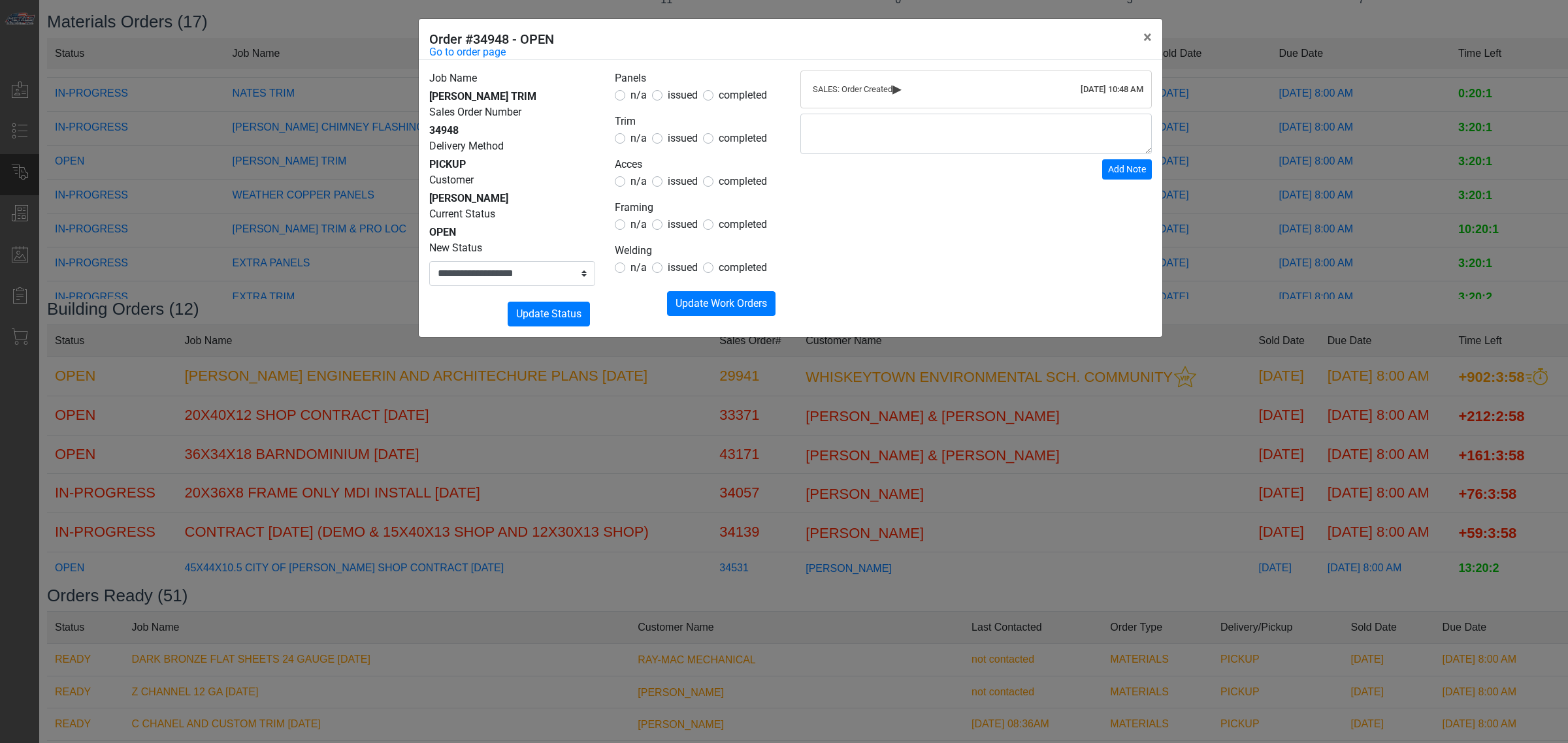
click at [661, 149] on form "Panels n/a issued completed Trim n/a issued completed Acces n/a issued complete…" at bounding box center [697, 193] width 166 height 245
click at [681, 144] on span "issued" at bounding box center [682, 138] width 30 height 12
drag, startPoint x: 688, startPoint y: 181, endPoint x: 671, endPoint y: 177, distance: 17.5
click at [687, 181] on span "issued" at bounding box center [682, 181] width 30 height 12
click at [633, 98] on span "n/a" at bounding box center [638, 95] width 16 height 12
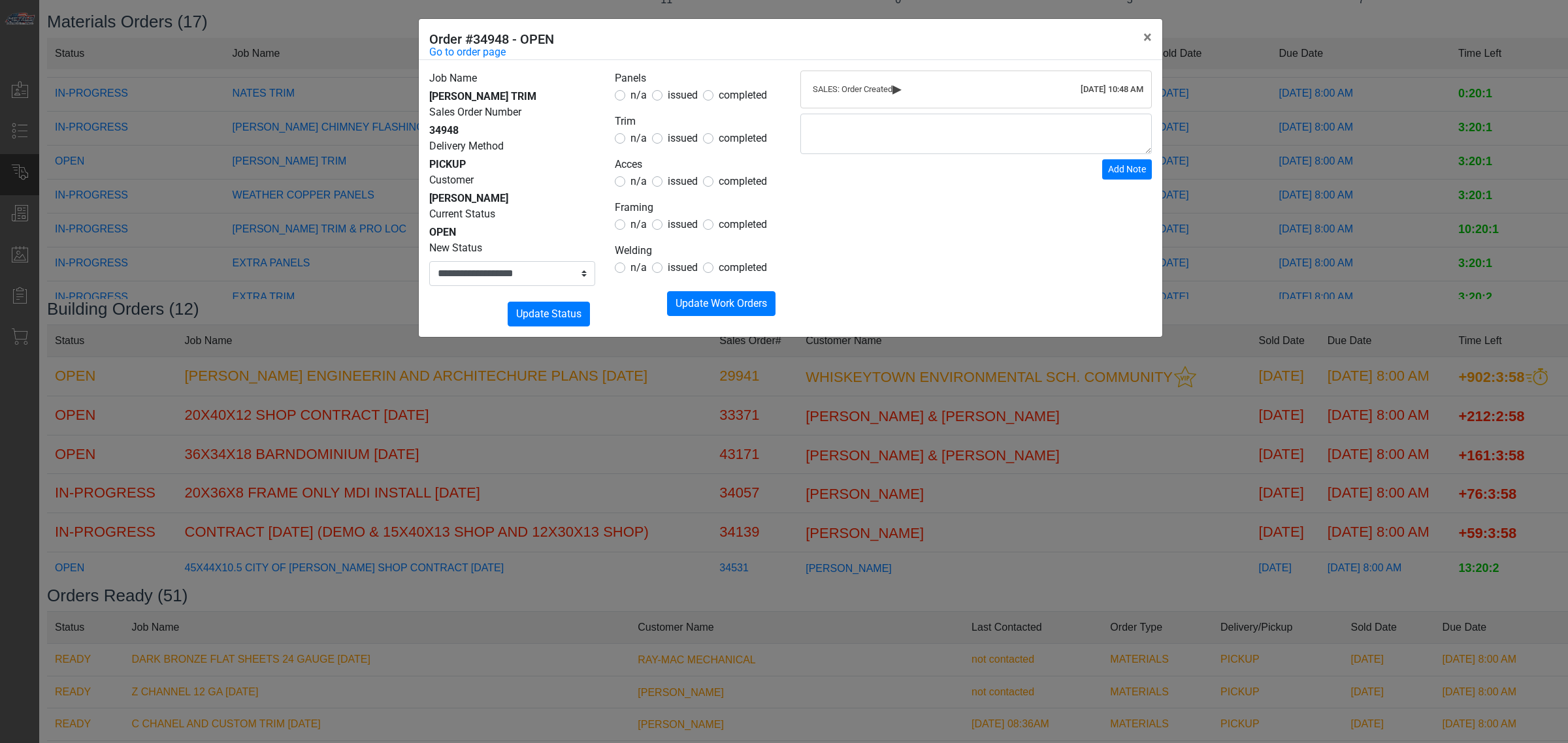
drag, startPoint x: 631, startPoint y: 226, endPoint x: 644, endPoint y: 254, distance: 30.9
click at [636, 227] on span "n/a" at bounding box center [638, 224] width 16 height 12
click at [636, 291] on form "Panels n/a issued completed Trim n/a issued completed Acces n/a issued complete…" at bounding box center [697, 193] width 166 height 245
click at [636, 263] on span "n/a" at bounding box center [638, 267] width 16 height 12
click at [644, 220] on span "n/a" at bounding box center [638, 224] width 16 height 12
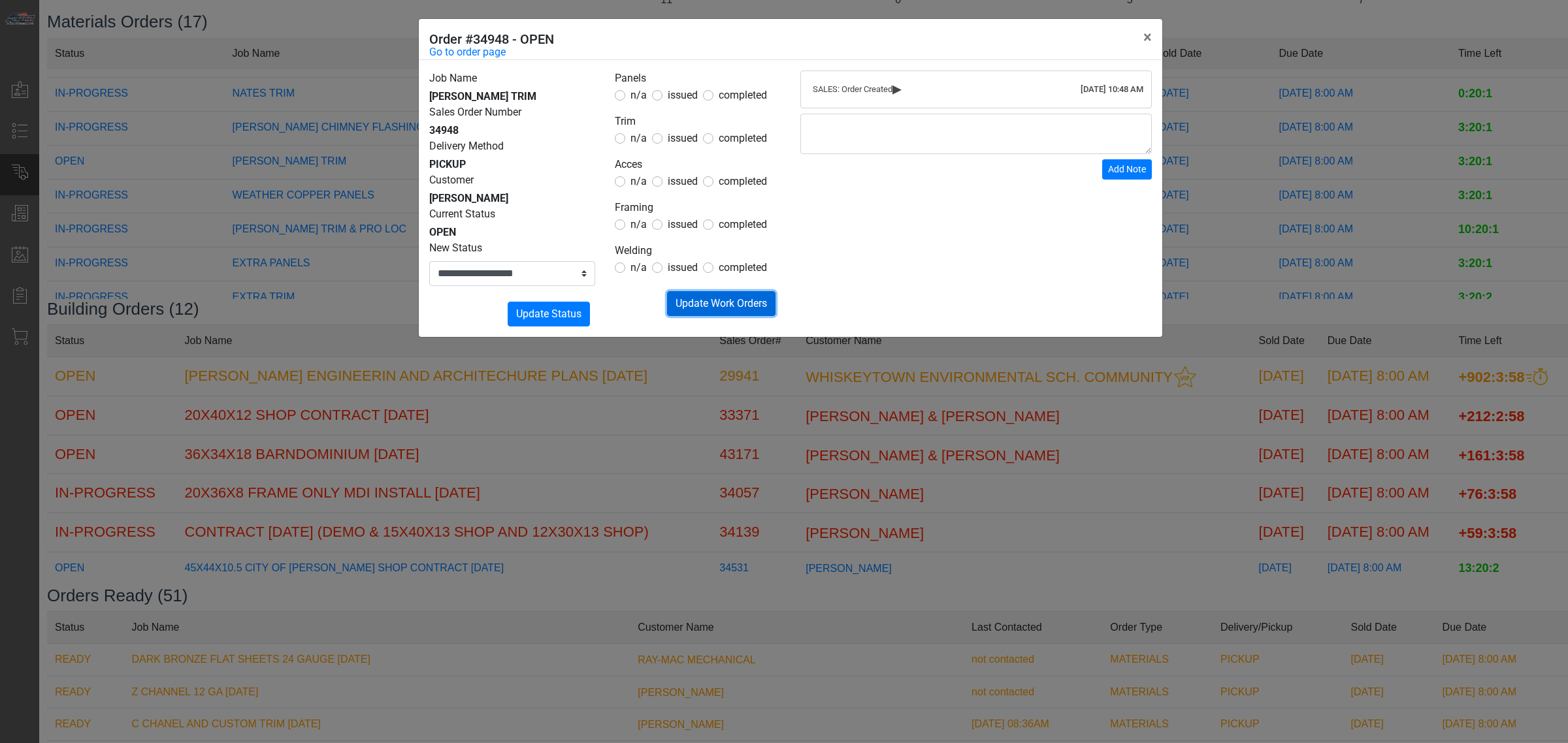
click at [698, 304] on span "Update Work Orders" at bounding box center [722, 303] width 92 height 12
click at [547, 284] on select "**********" at bounding box center [512, 273] width 166 height 25
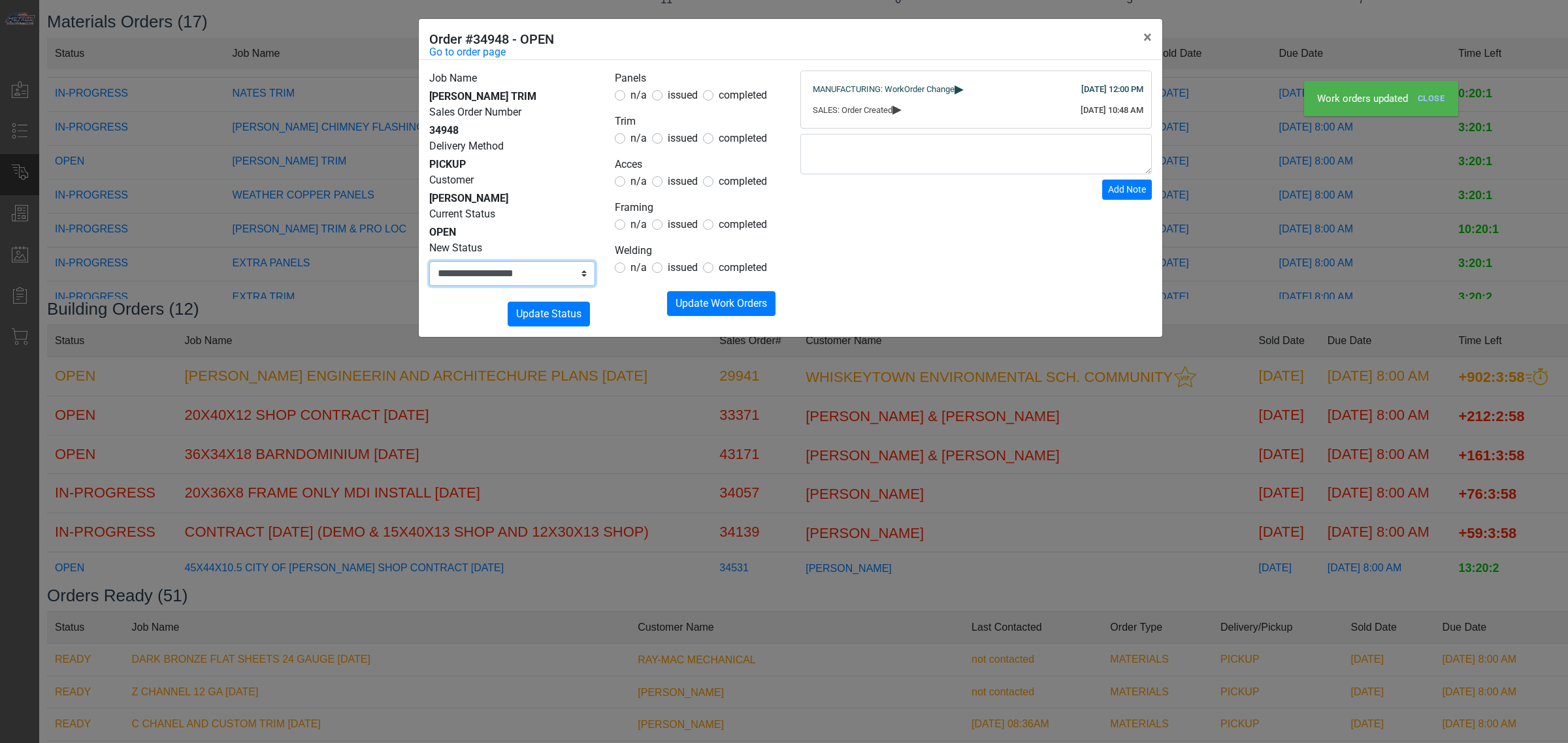
select select "**********"
click at [430, 261] on select "**********" at bounding box center [512, 273] width 166 height 25
click at [550, 311] on span "Update Status" at bounding box center [549, 313] width 66 height 12
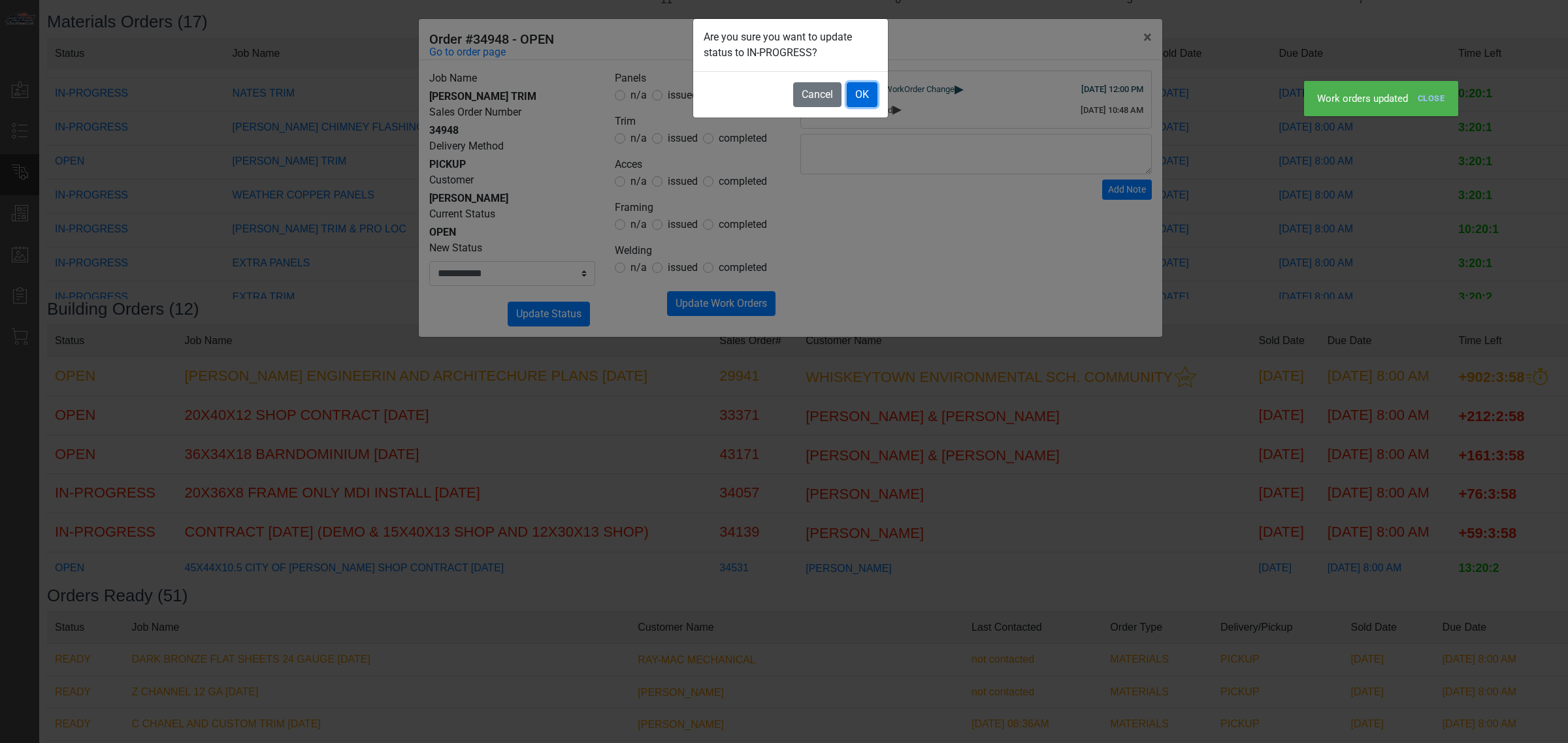
click at [867, 96] on button "OK" at bounding box center [862, 95] width 31 height 25
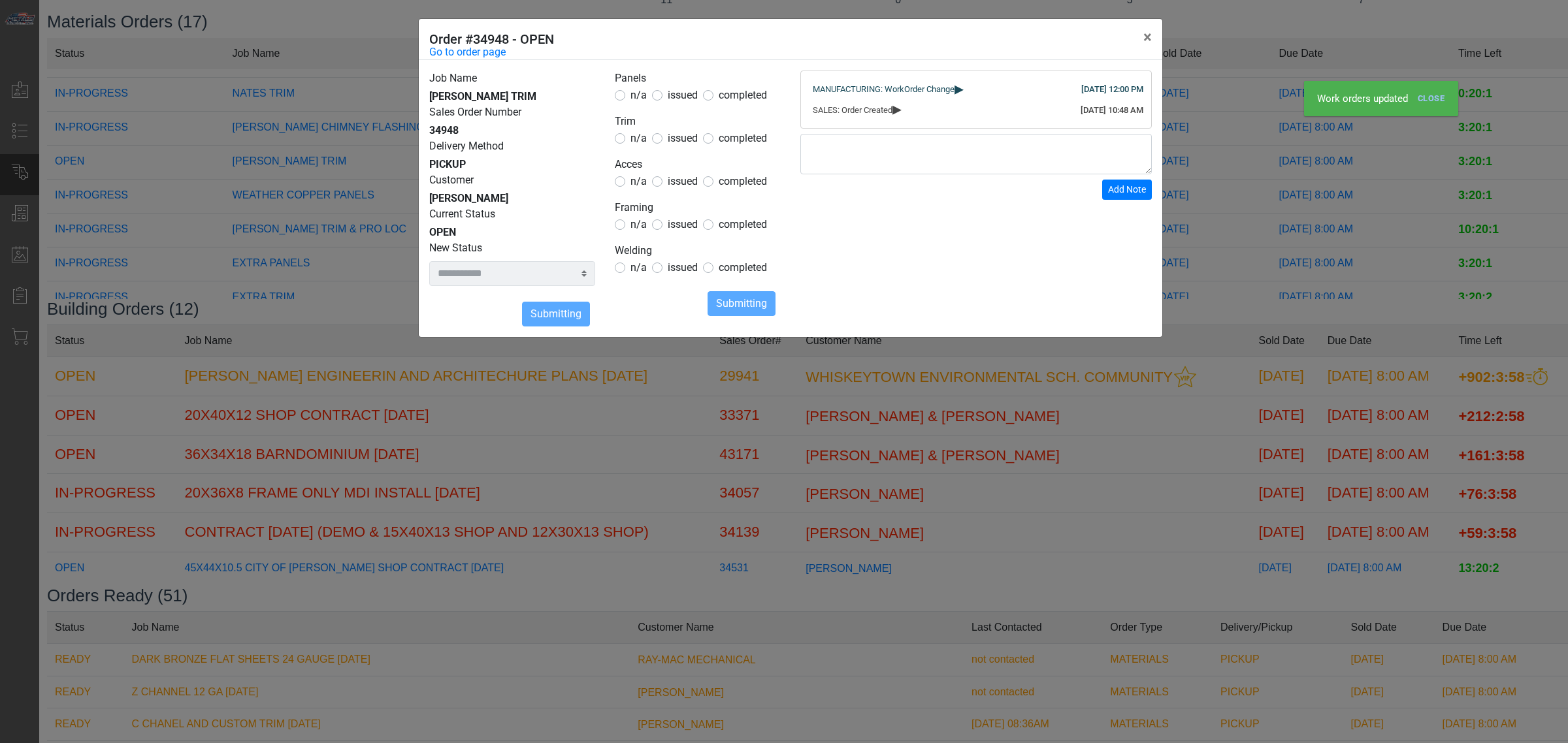
select select
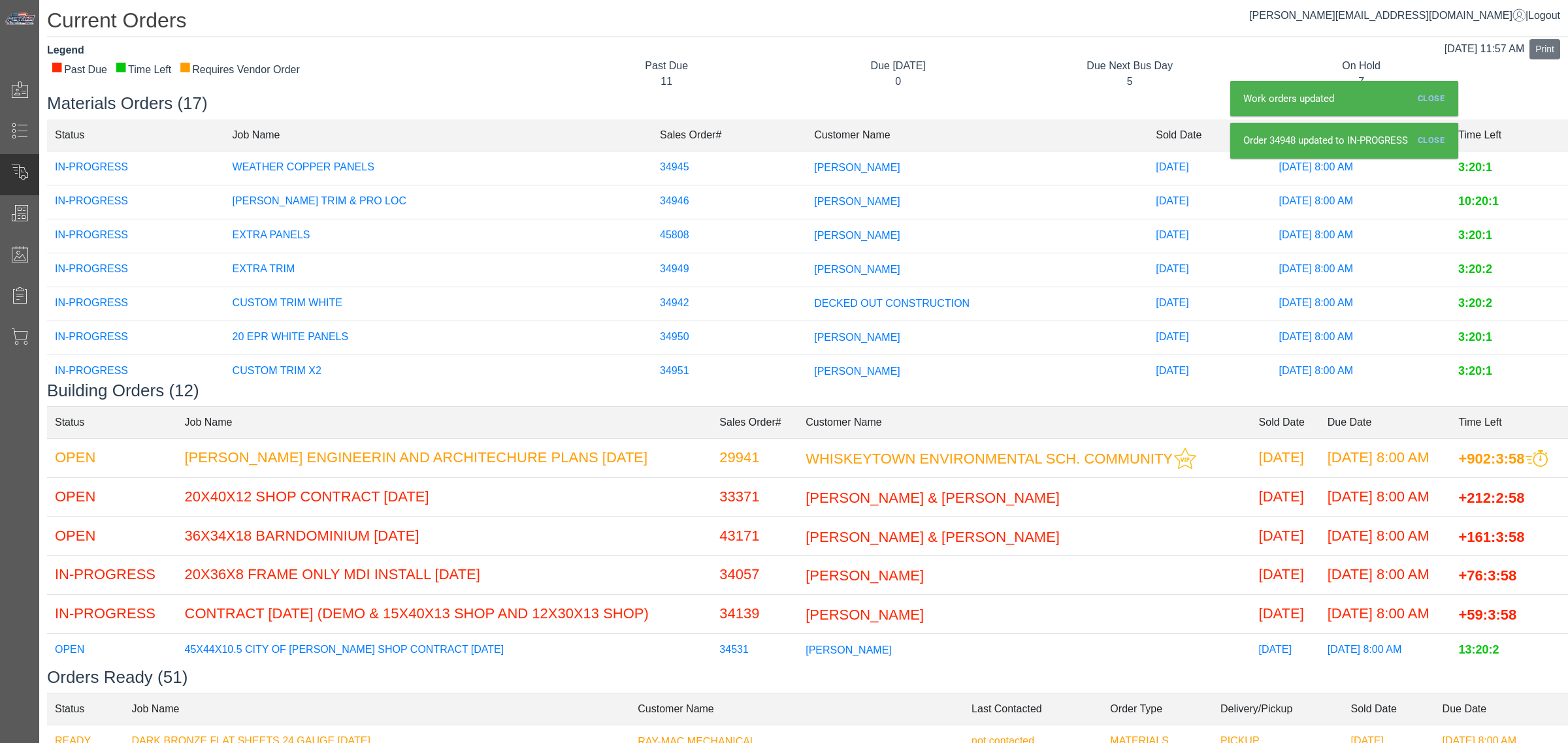
scroll to position [373, 0]
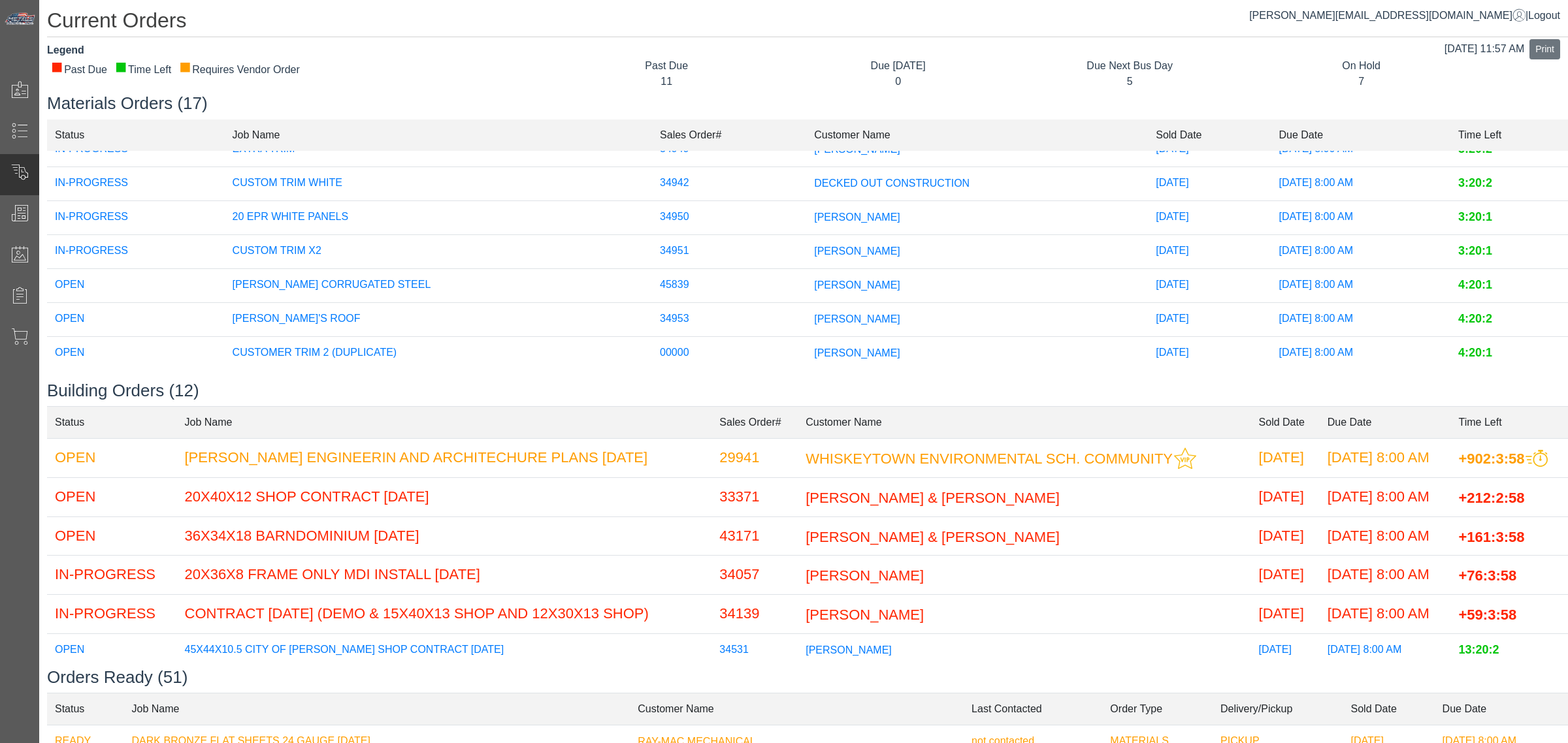
click at [887, 77] on div "0" at bounding box center [898, 81] width 212 height 16
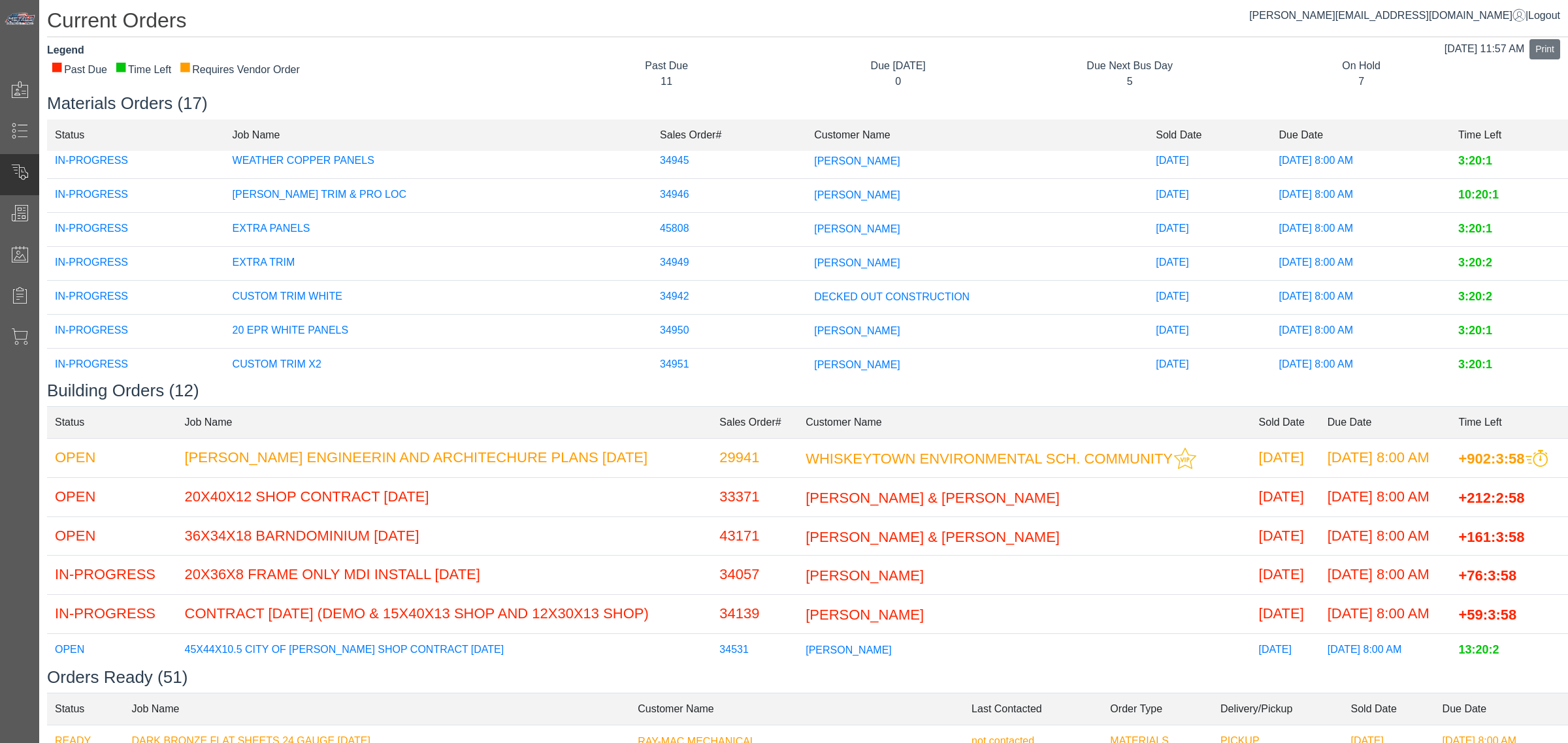
scroll to position [0, 0]
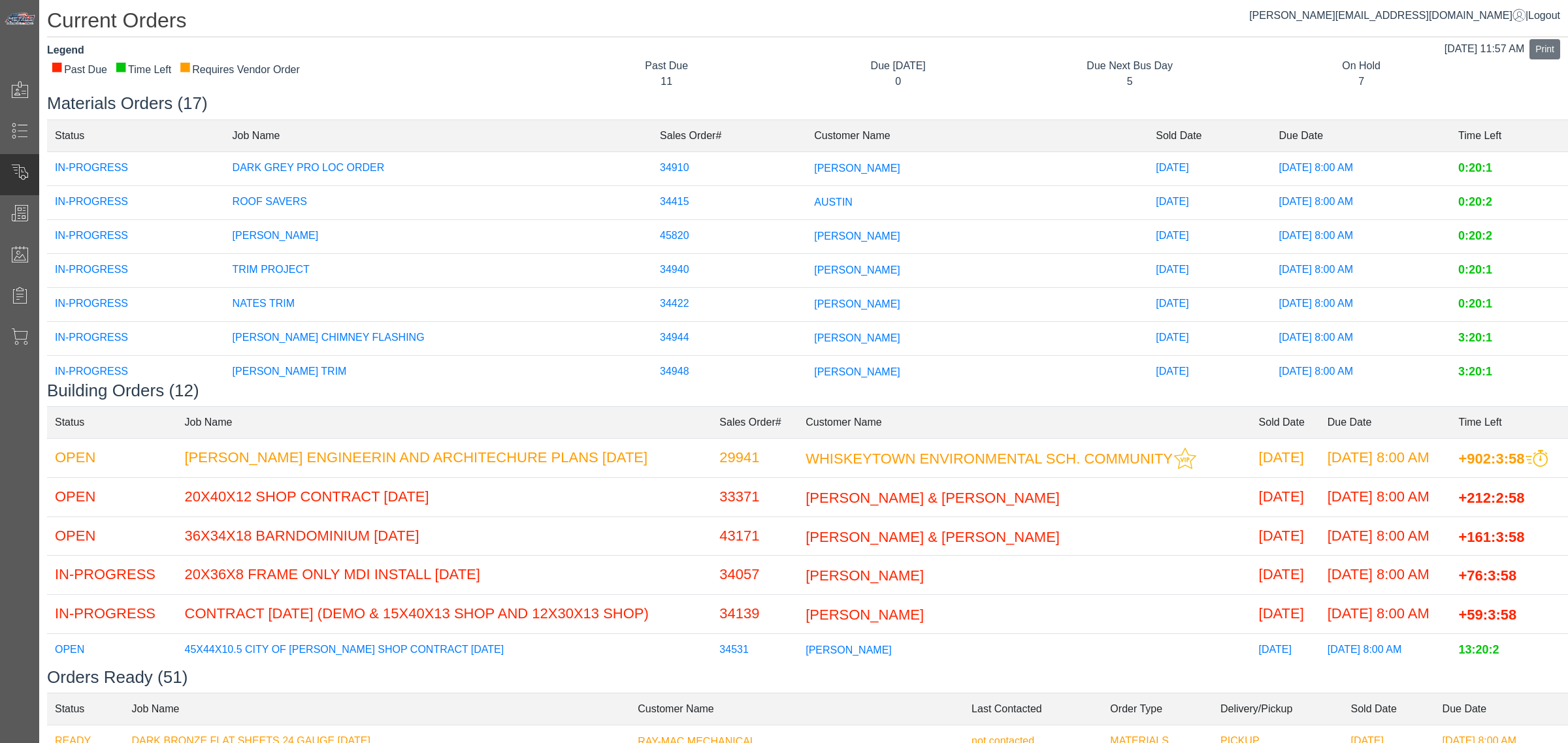
click at [820, 98] on h3 "Materials Orders (17)" at bounding box center [807, 104] width 1521 height 21
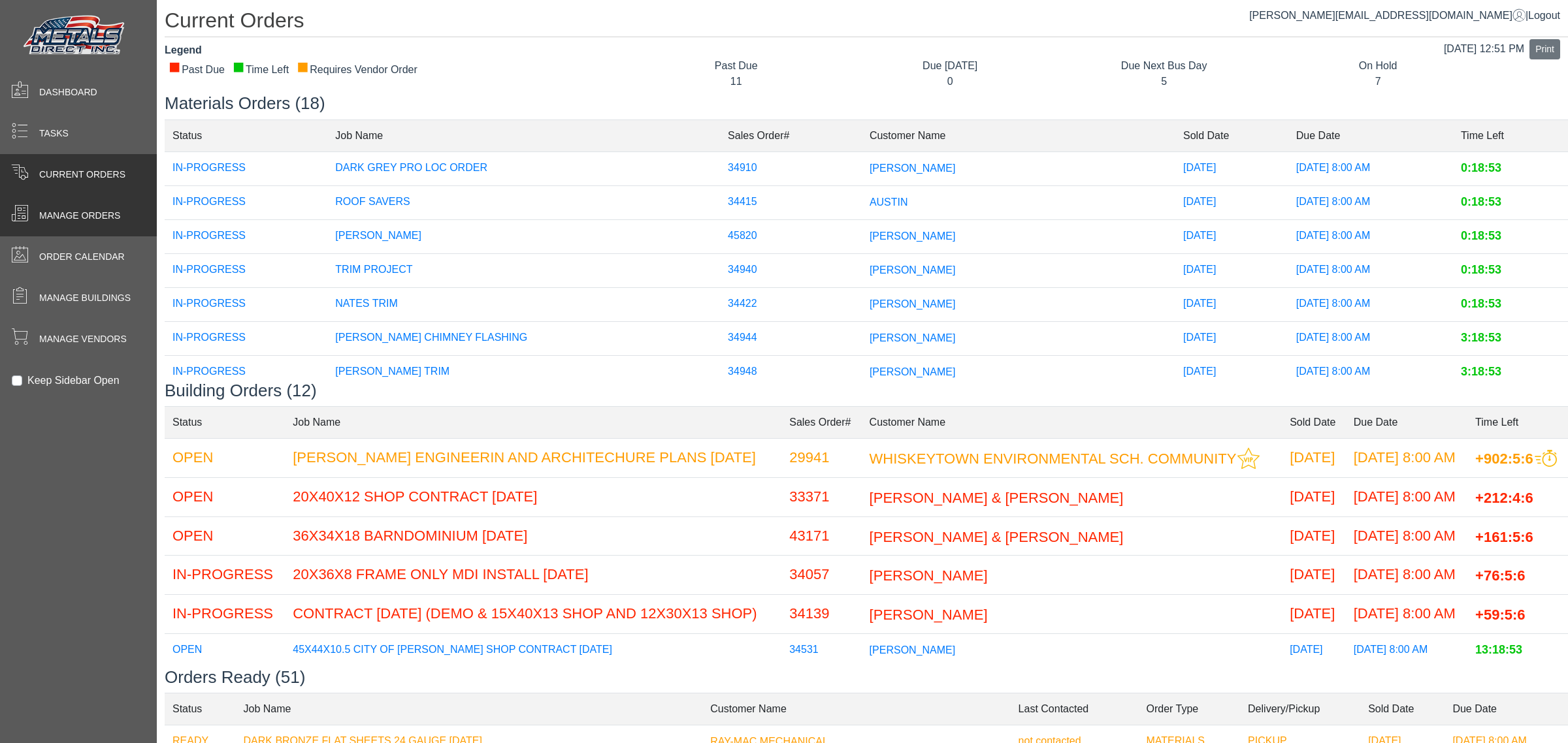
click at [48, 208] on div "Manage Orders" at bounding box center [79, 216] width 157 height 41
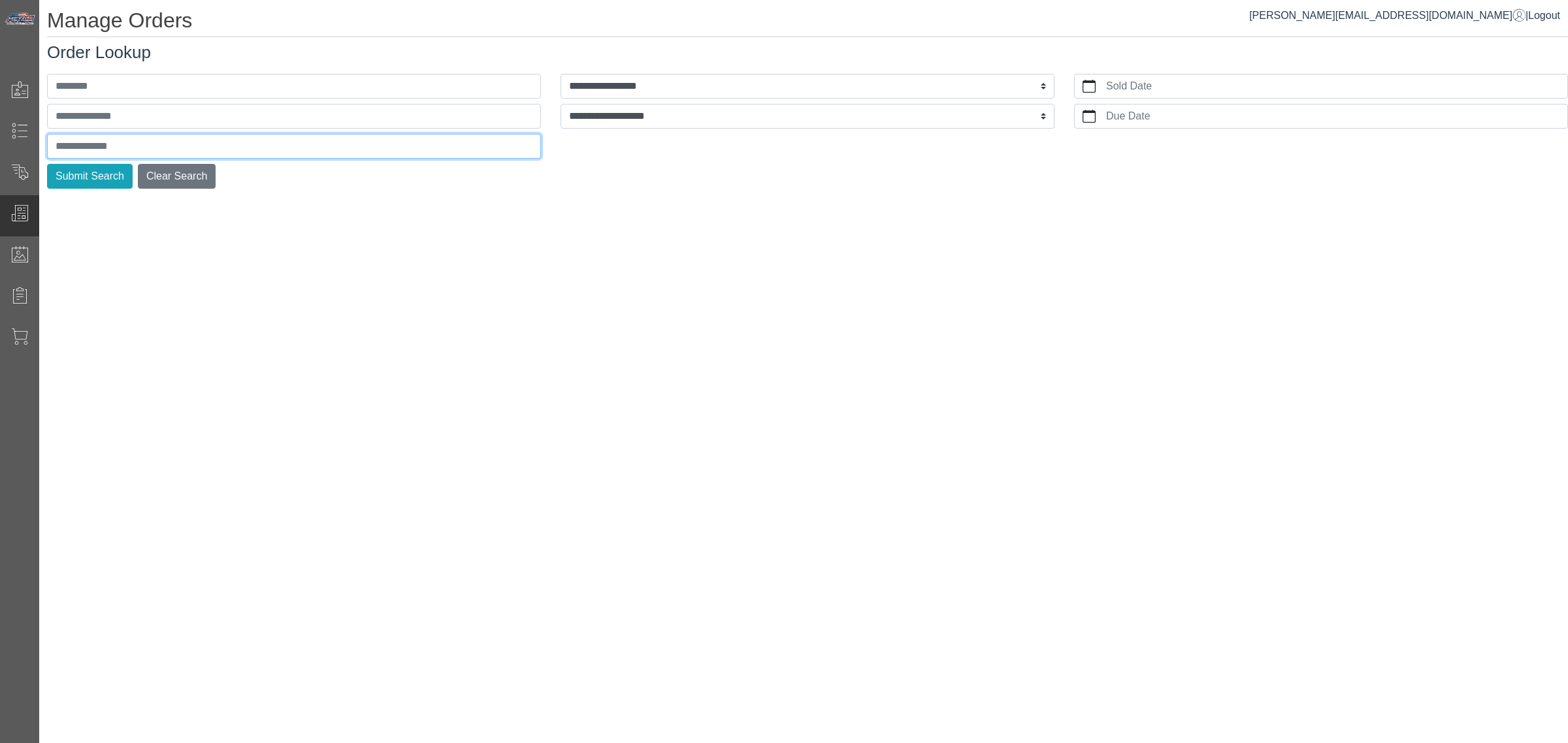
click at [447, 138] on input "text" at bounding box center [294, 146] width 494 height 25
click at [443, 148] on input "text" at bounding box center [294, 146] width 494 height 25
click at [443, 145] on input "text" at bounding box center [294, 146] width 494 height 25
type input "*"
click at [301, 149] on input "text" at bounding box center [294, 146] width 494 height 25
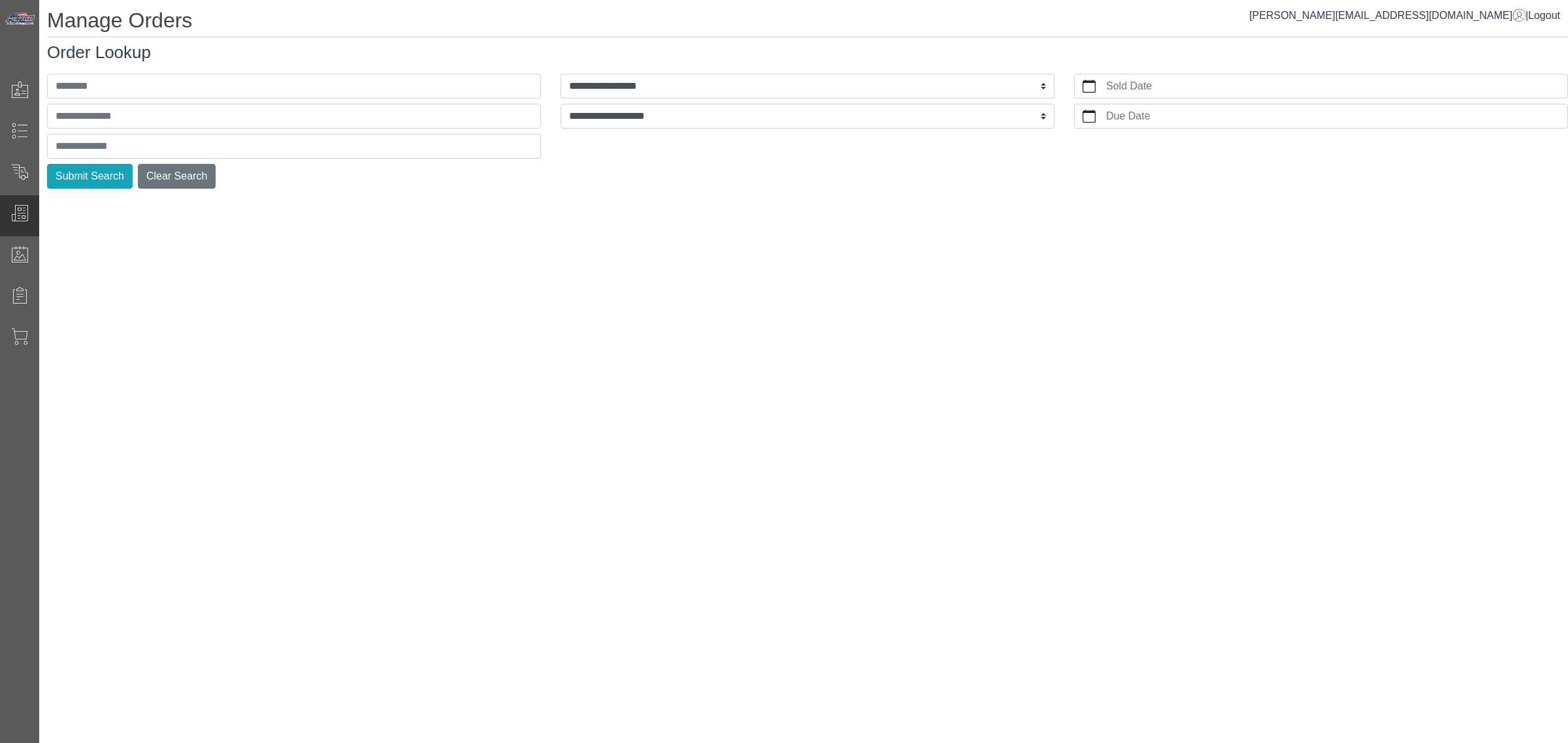
click at [258, 208] on div "**********" at bounding box center [804, 372] width 1530 height 743
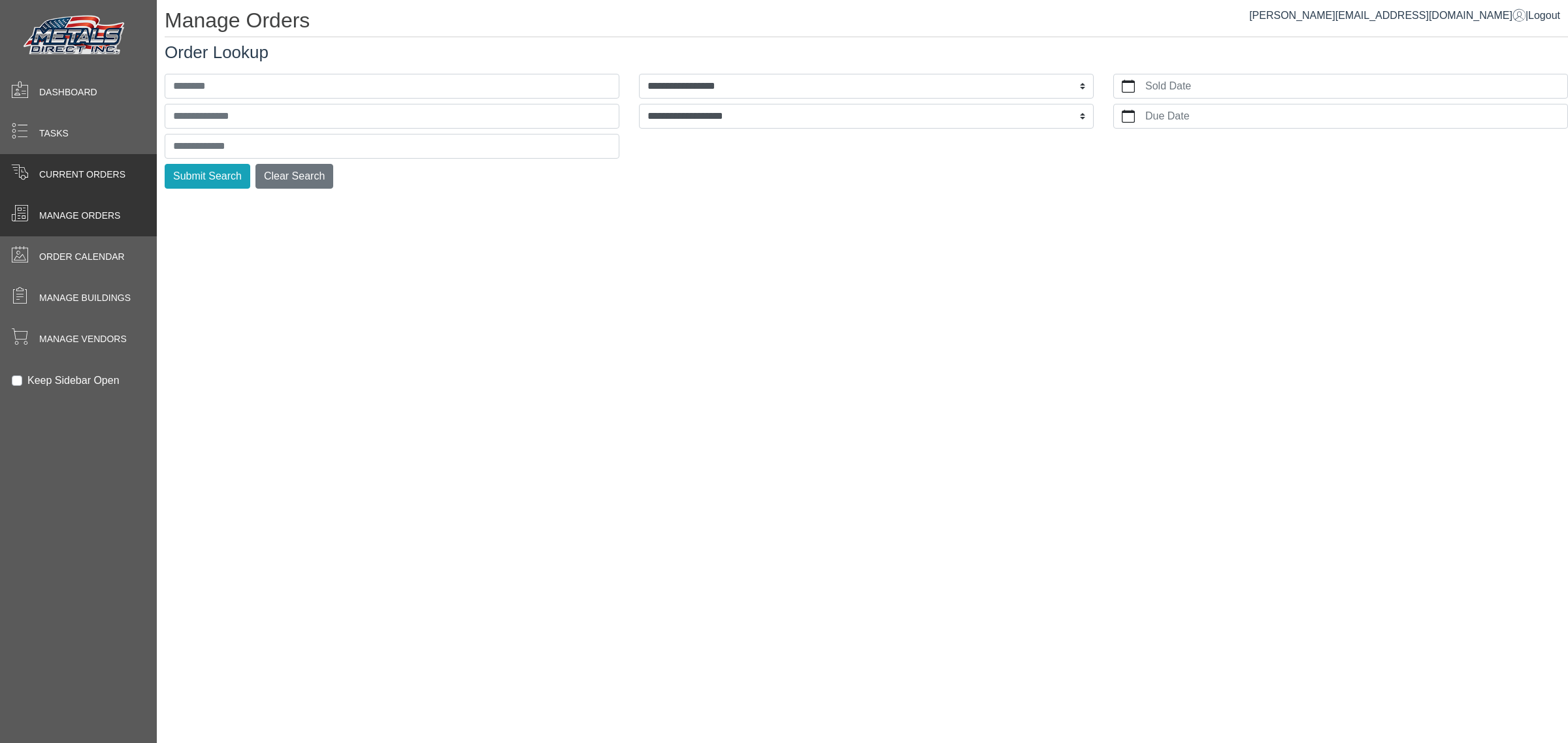
click at [81, 187] on div "Current Orders" at bounding box center [79, 175] width 157 height 41
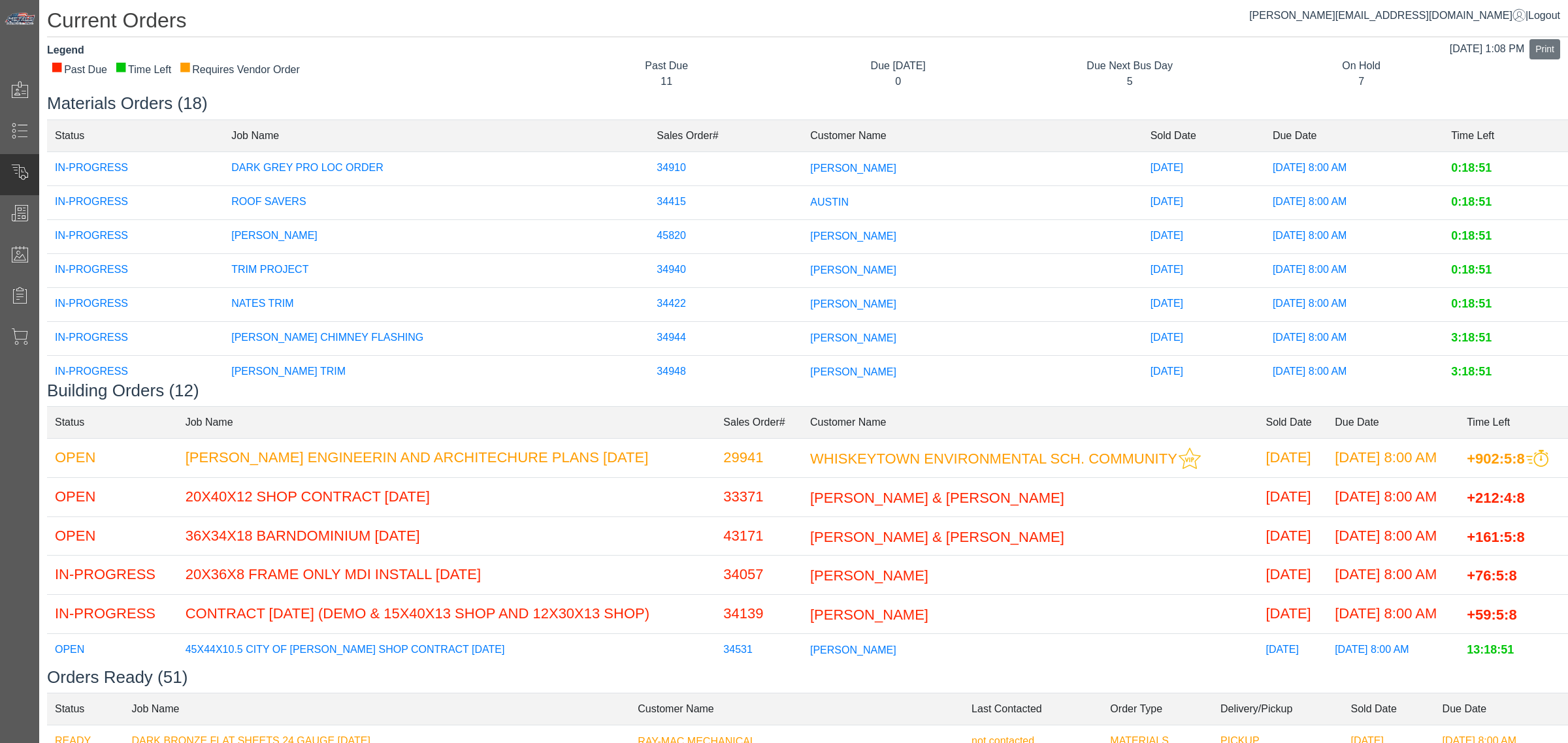
scroll to position [222, 0]
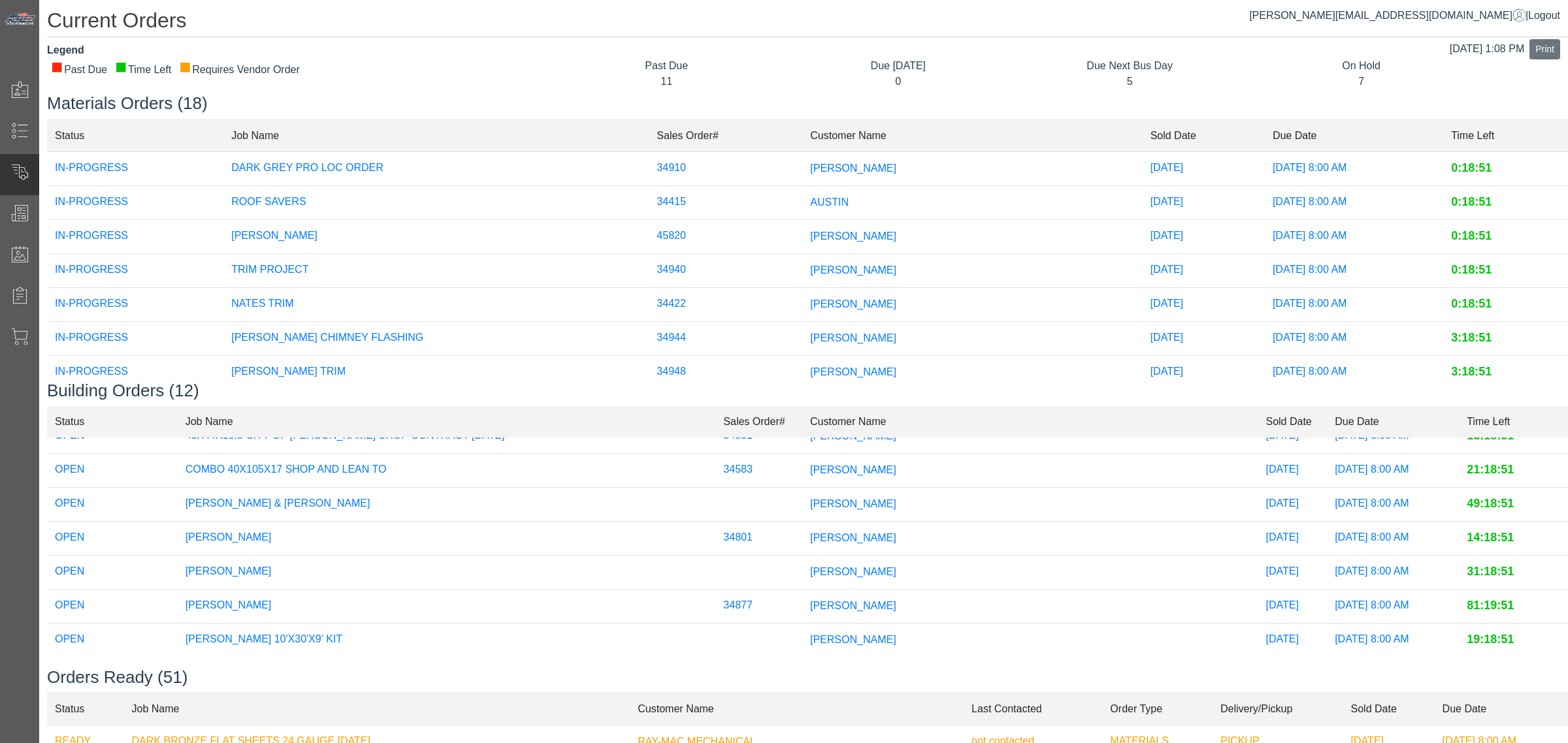
click at [837, 532] on span "[PERSON_NAME]" at bounding box center [854, 537] width 86 height 11
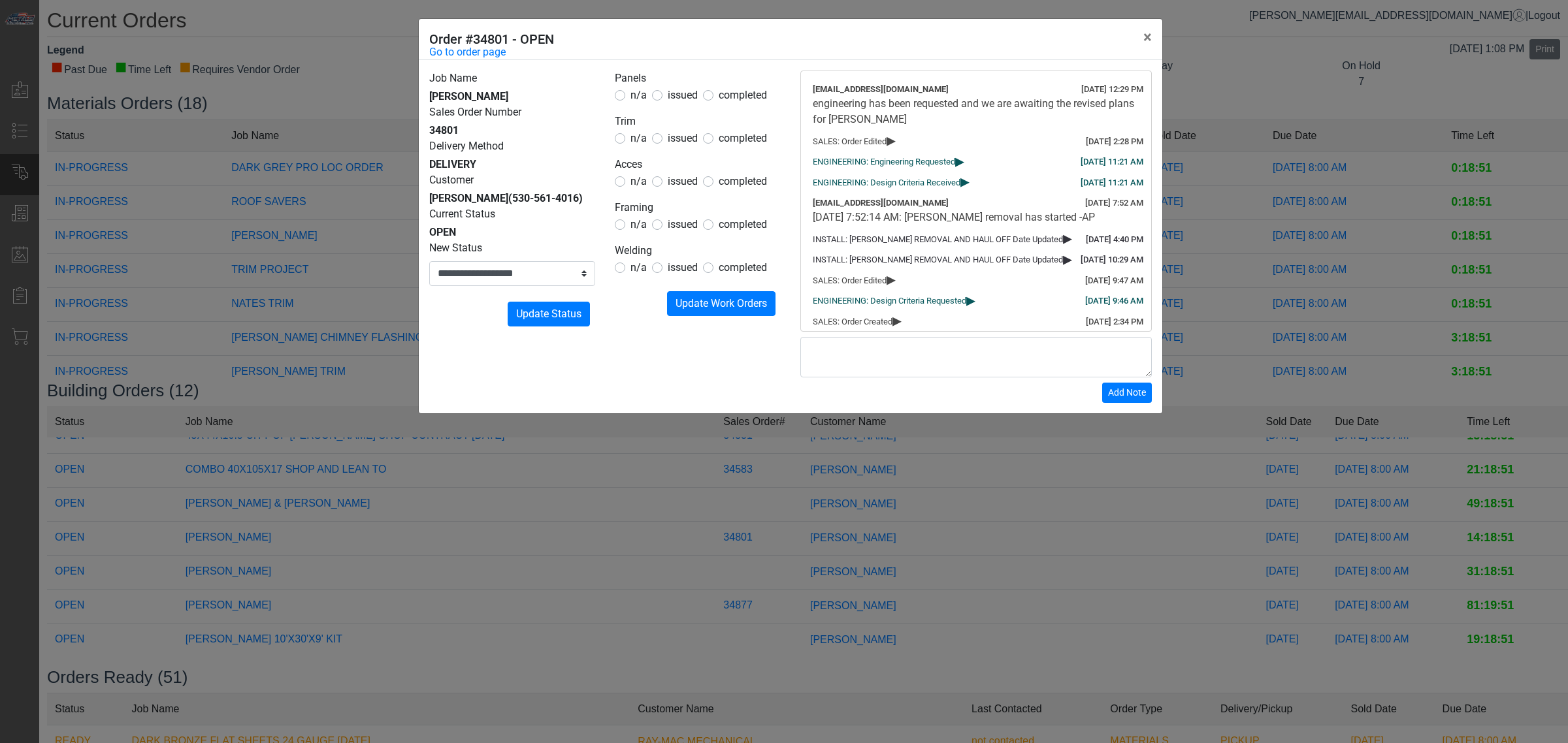
click at [478, 60] on div "**********" at bounding box center [790, 237] width 743 height 354
click at [482, 60] on link "Go to order page" at bounding box center [468, 51] width 77 height 16
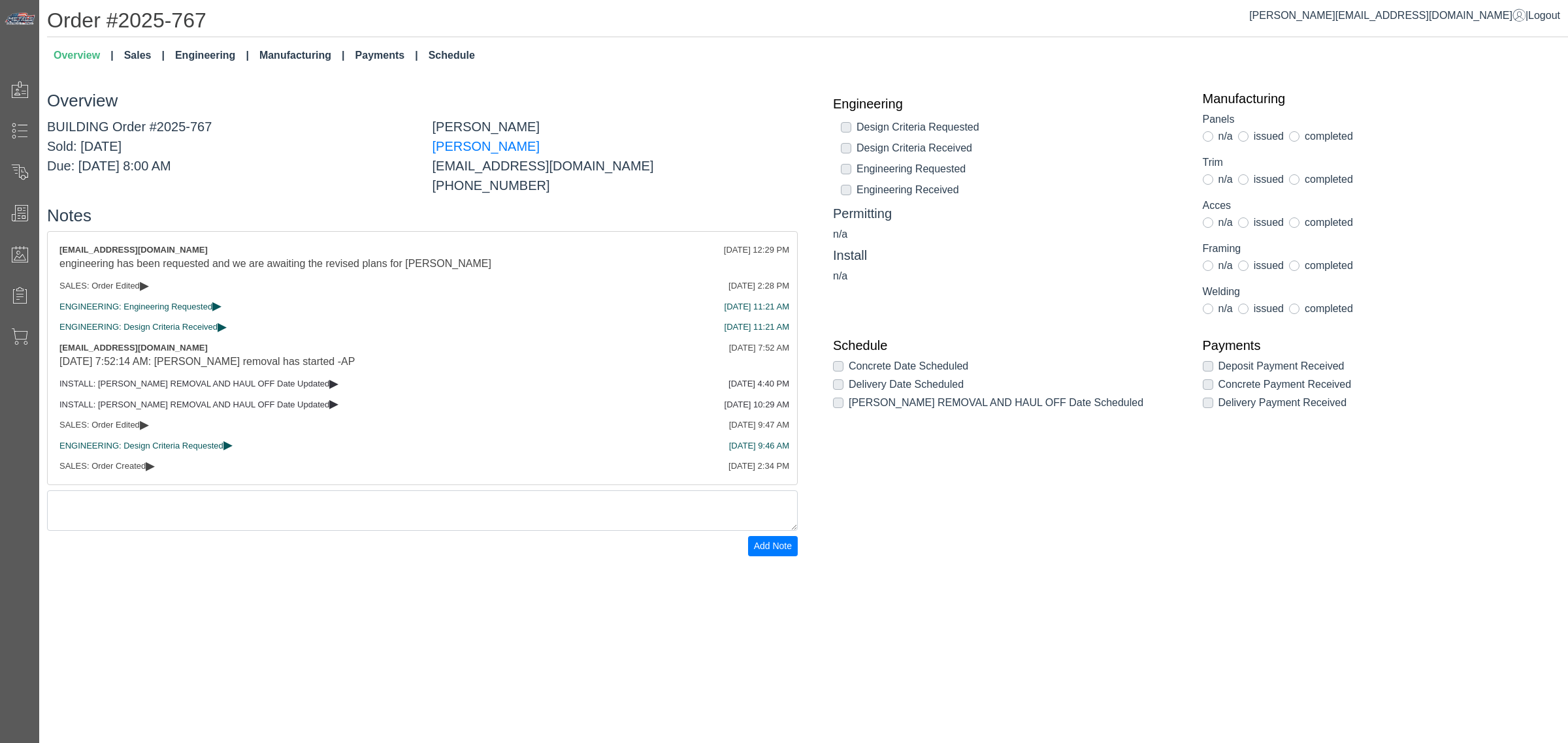
drag, startPoint x: 142, startPoint y: 40, endPoint x: 141, endPoint y: 47, distance: 7.1
click at [141, 40] on div "Order #2025-767 Overview Sales Engineering Manufacturing Payments Schedule Over…" at bounding box center [804, 282] width 1530 height 564
click at [142, 47] on link "Sales" at bounding box center [144, 55] width 51 height 26
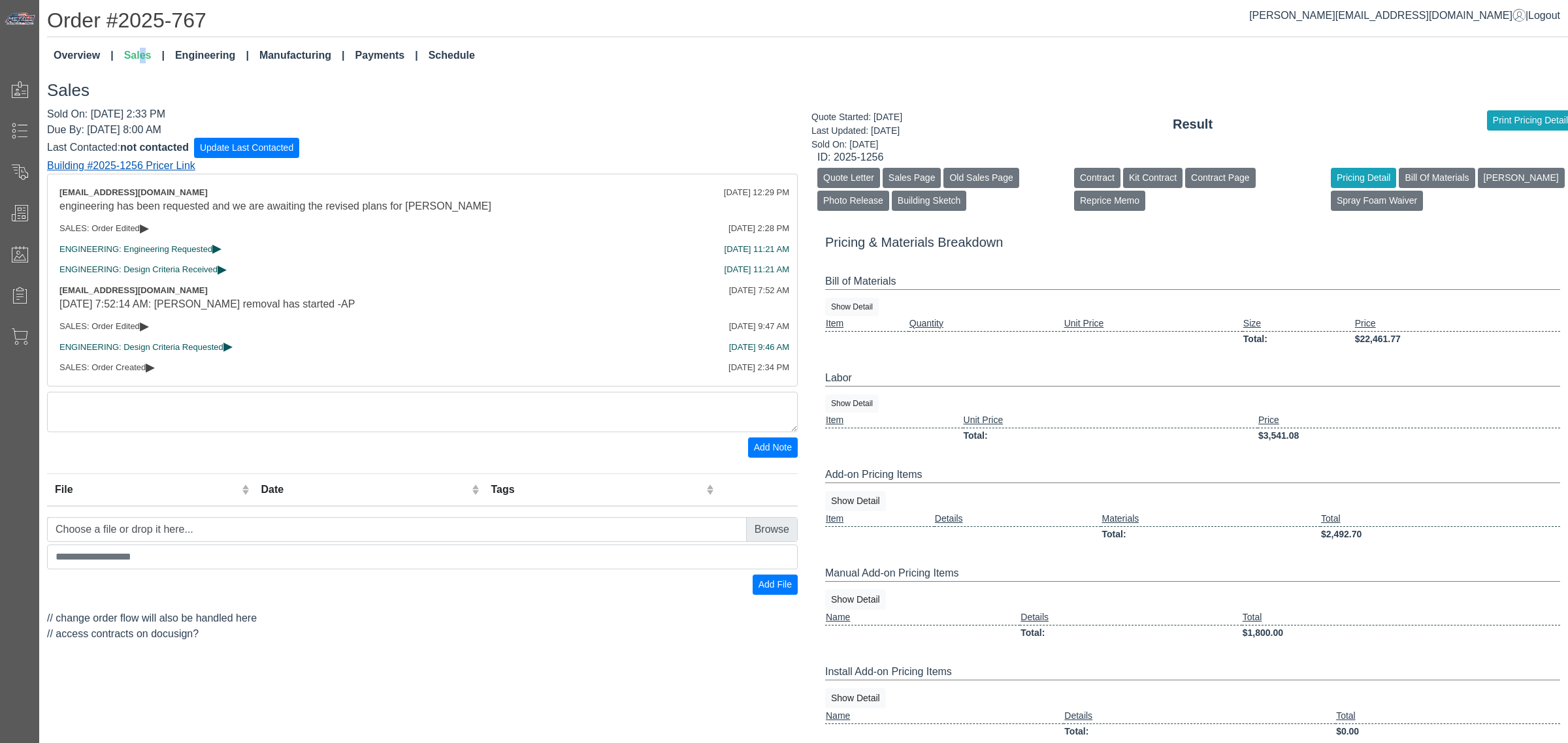
click at [140, 162] on link "Building #2025-1256 Pricer Link" at bounding box center [121, 166] width 148 height 11
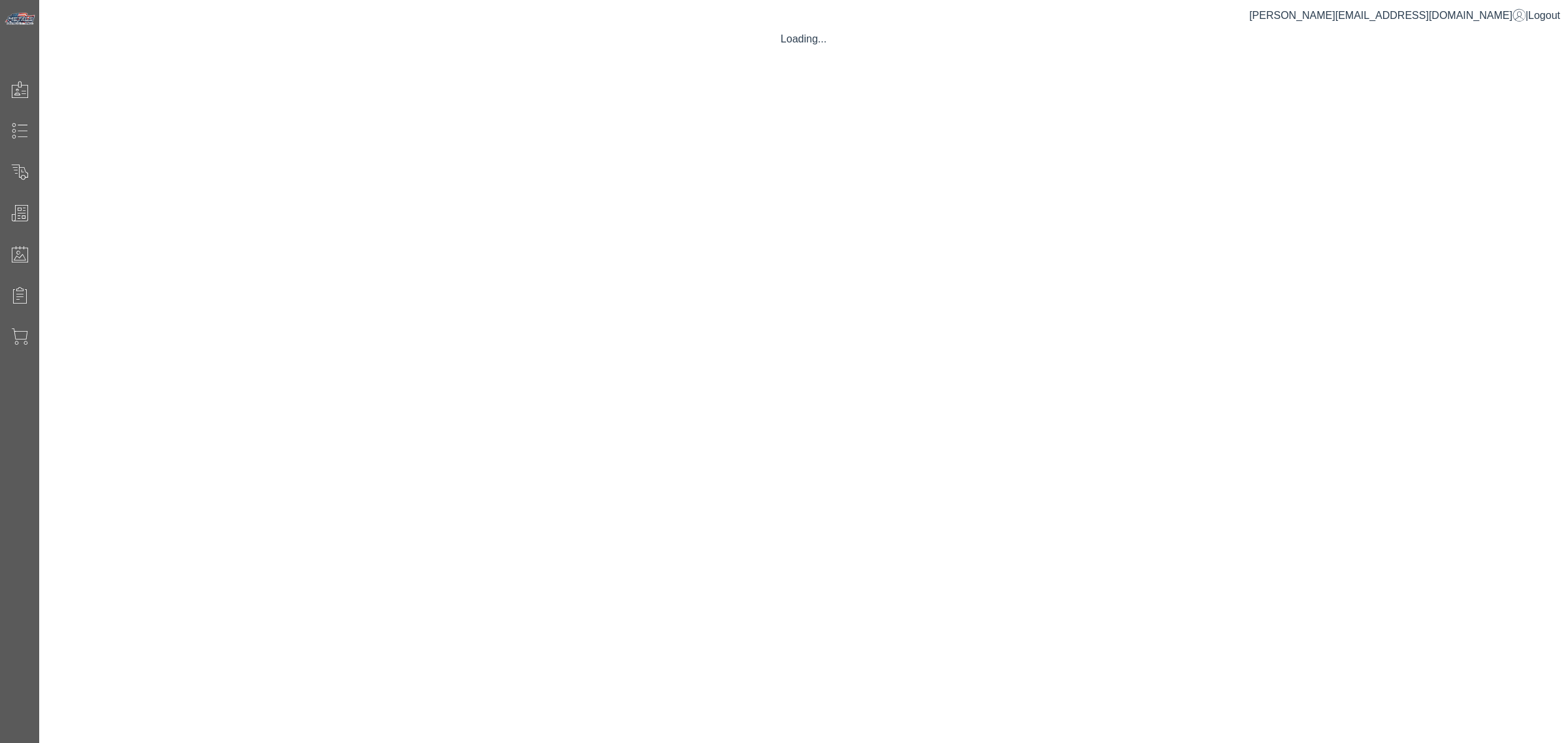
select select "****"
select select "**********"
select select "***"
select select "*******"
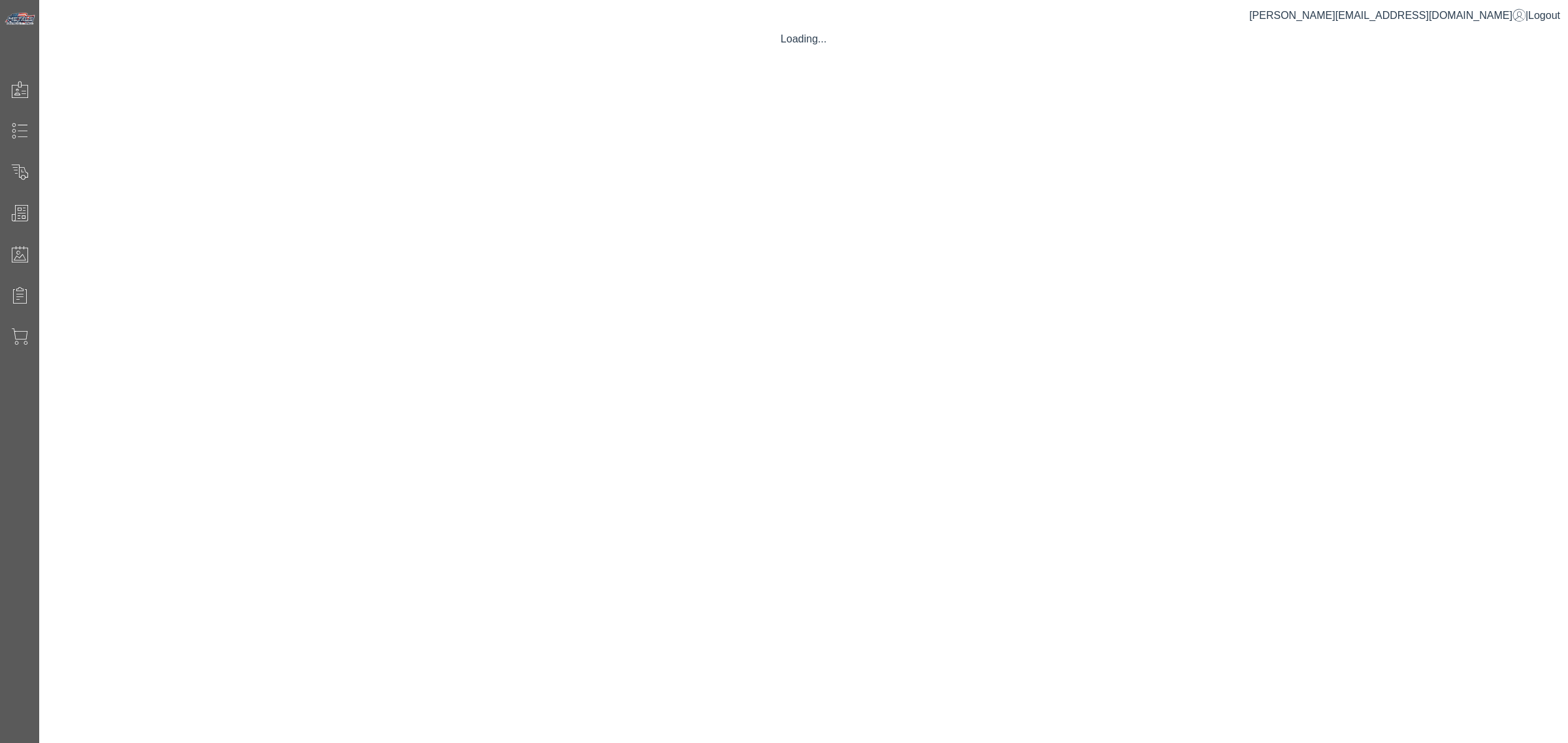
select select "********"
select select "**********"
select select "****"
select select "**********"
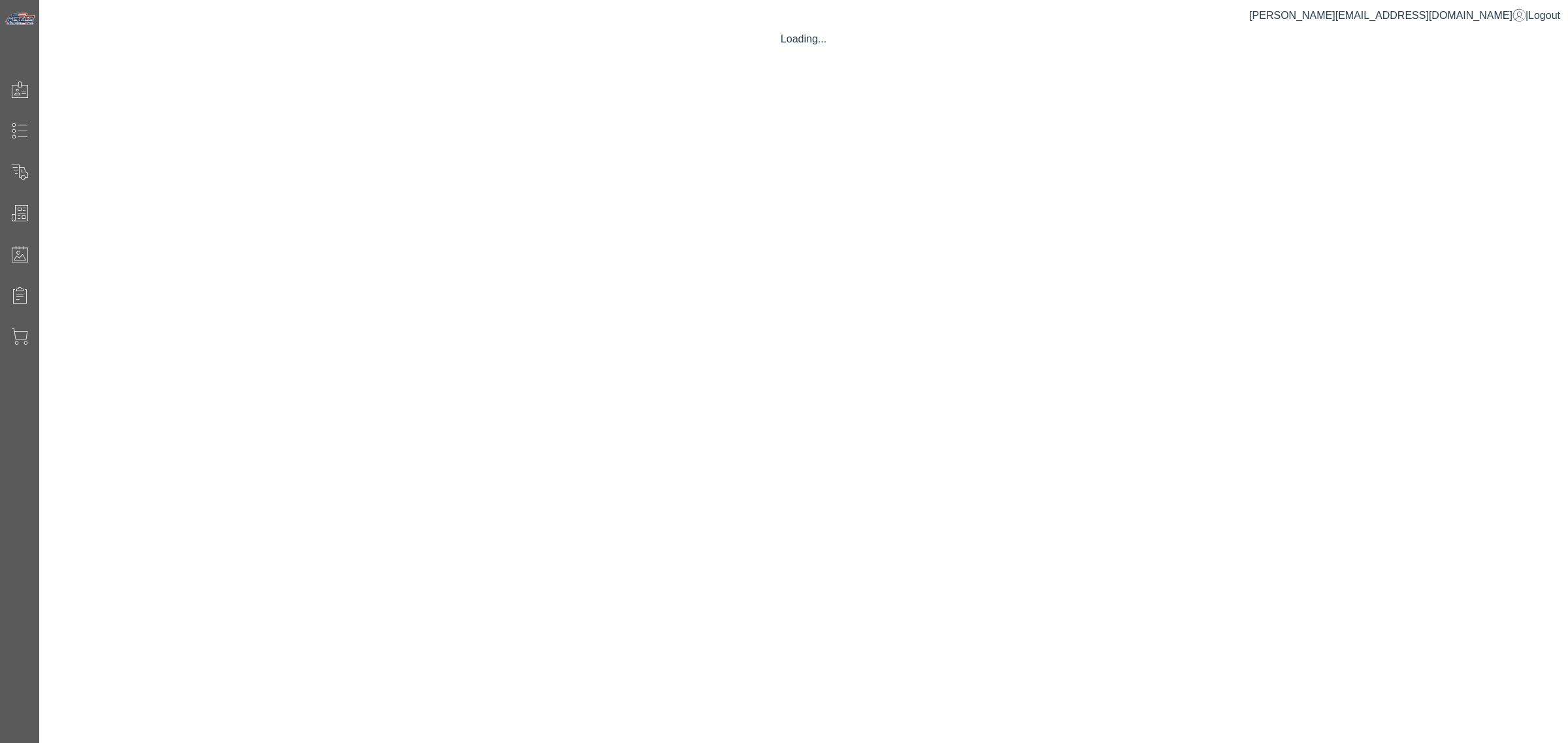
select select "*"
select select "*****"
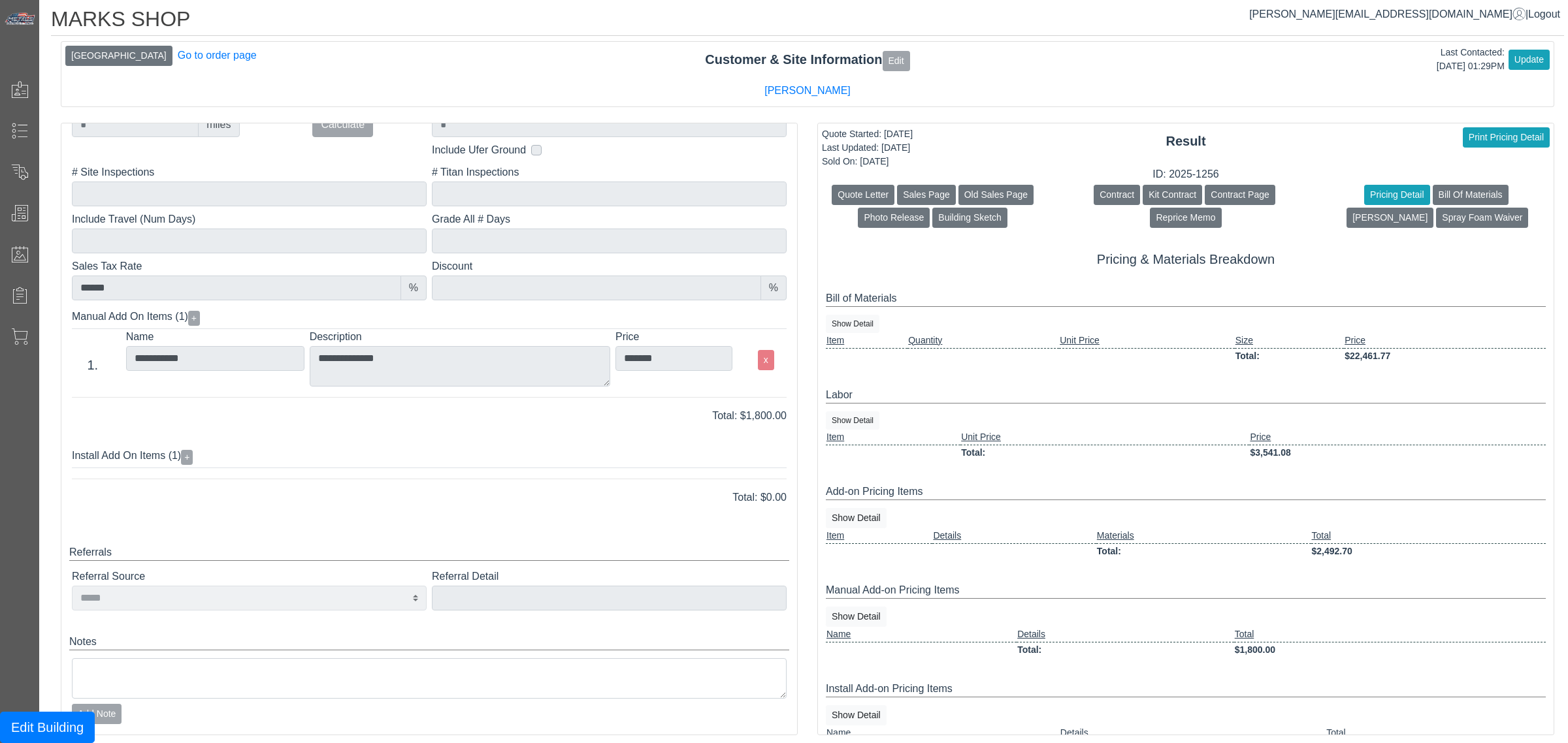
scroll to position [13, 0]
